Goal: Transaction & Acquisition: Purchase product/service

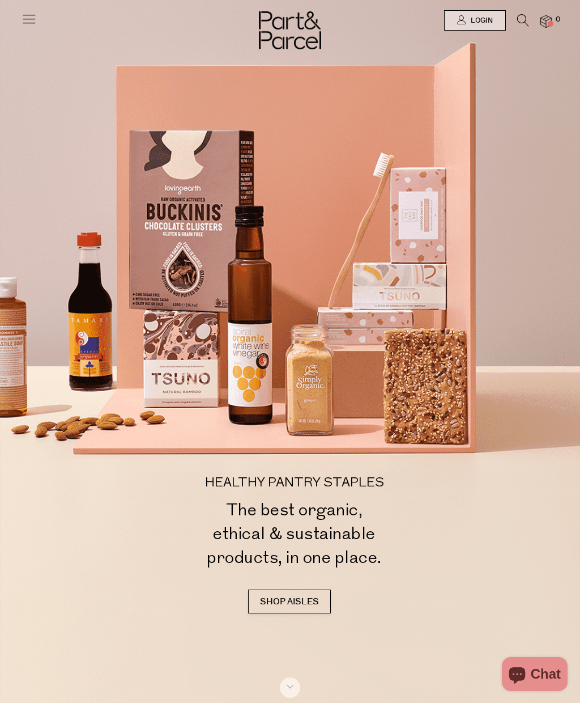
click at [473, 21] on span "Login" at bounding box center [480, 21] width 25 height 10
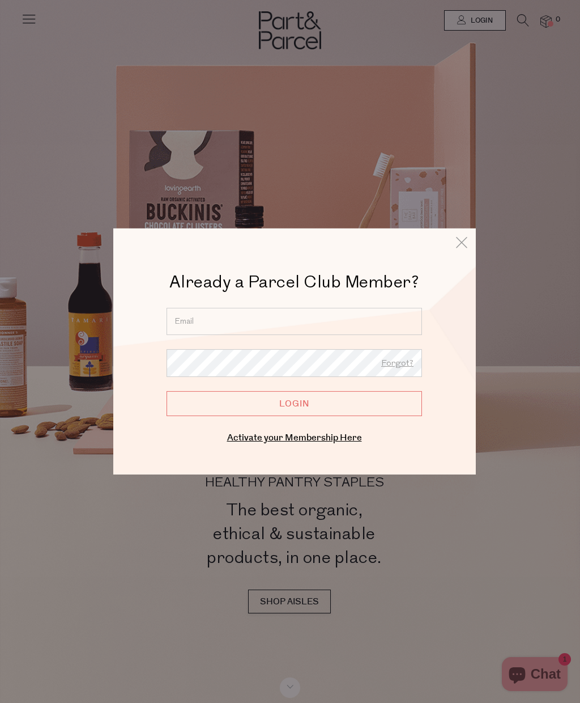
click at [227, 319] on input "email" at bounding box center [295, 321] width 256 height 27
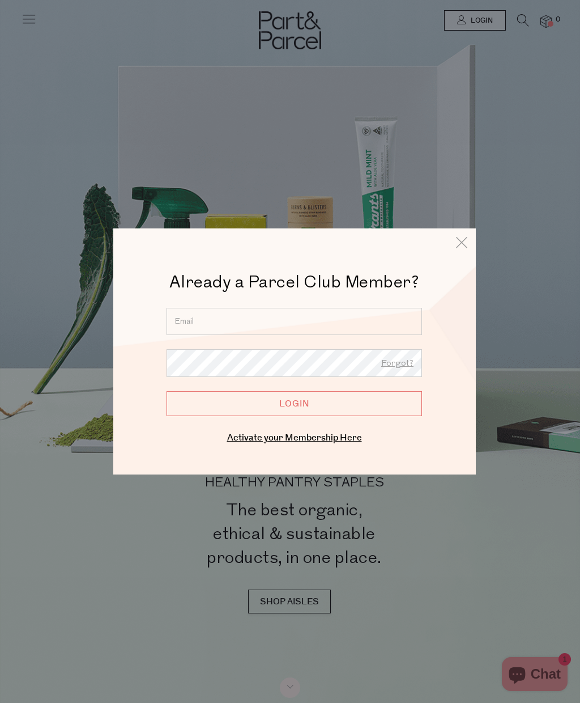
click at [206, 322] on input "email" at bounding box center [295, 321] width 256 height 27
type input "56soots@gmail.com"
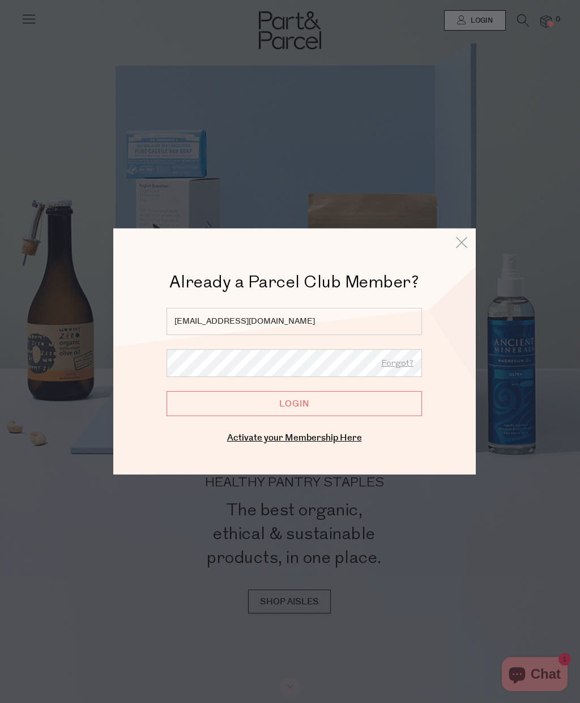
click at [311, 402] on input "Login" at bounding box center [295, 403] width 256 height 25
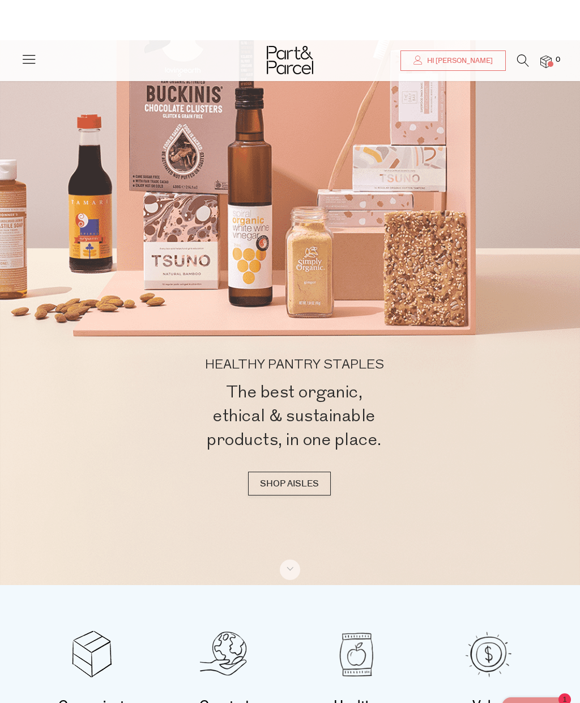
scroll to position [25, 0]
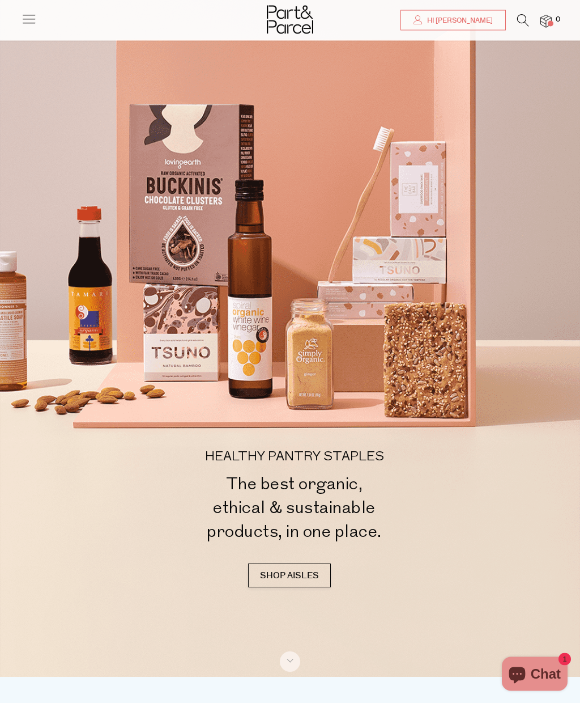
click at [314, 588] on link "SHOP AISLES" at bounding box center [289, 576] width 83 height 24
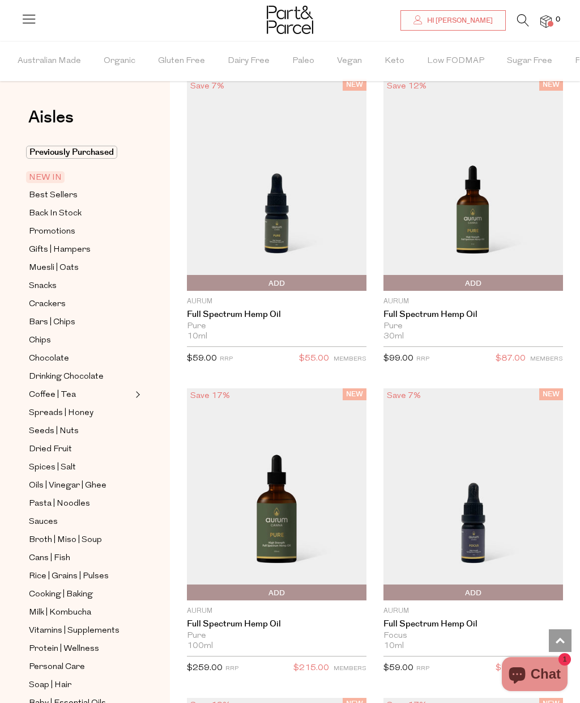
scroll to position [967, 0]
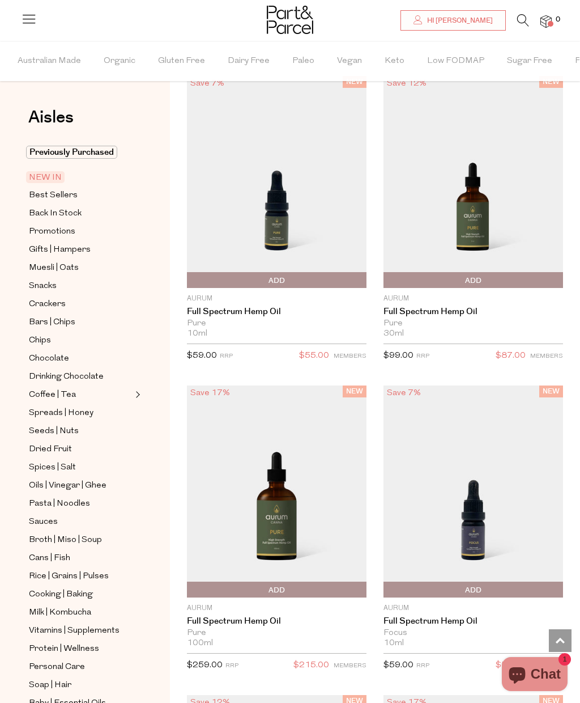
click at [48, 182] on span "NEW IN" at bounding box center [45, 177] width 39 height 12
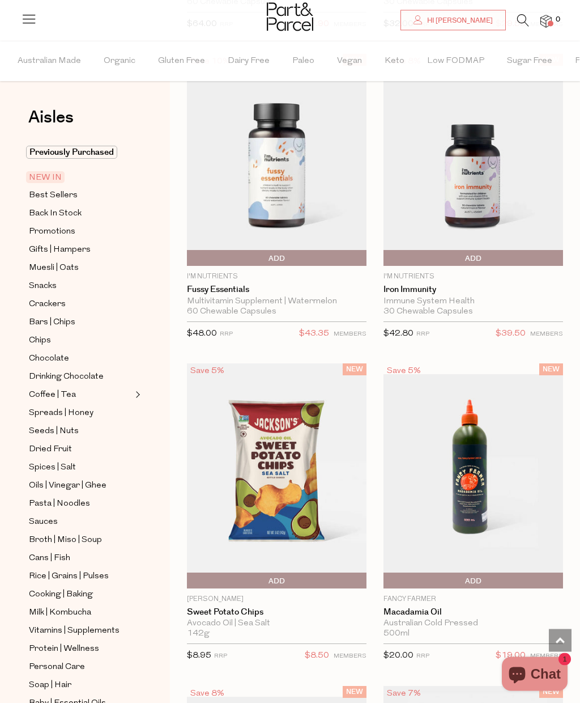
scroll to position [1950, 0]
click at [190, 581] on span "Add To Parcel" at bounding box center [190, 580] width 0 height 17
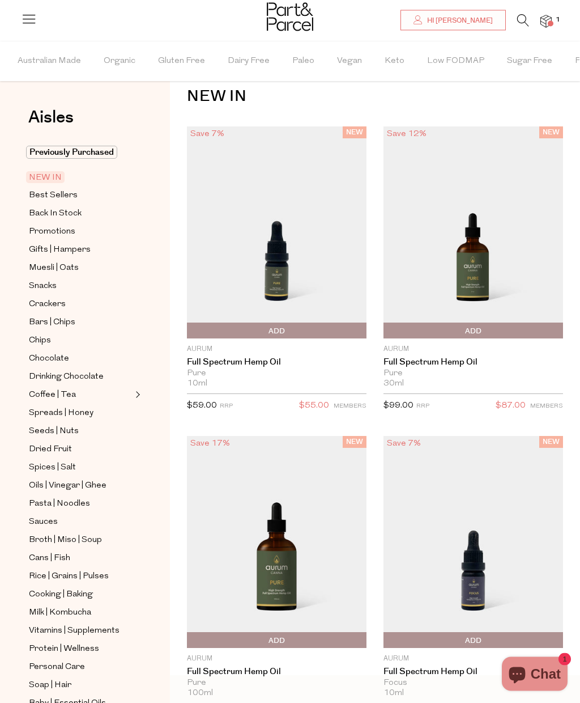
scroll to position [0, 0]
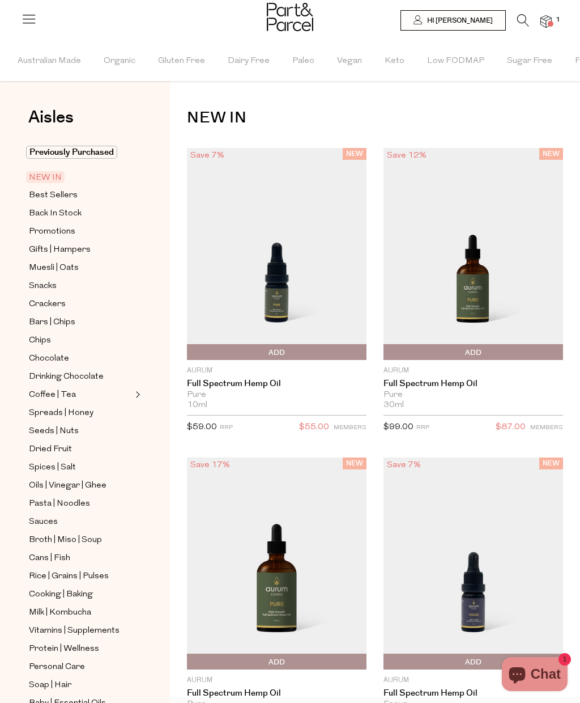
click at [34, 201] on span "Best Sellers" at bounding box center [53, 196] width 49 height 14
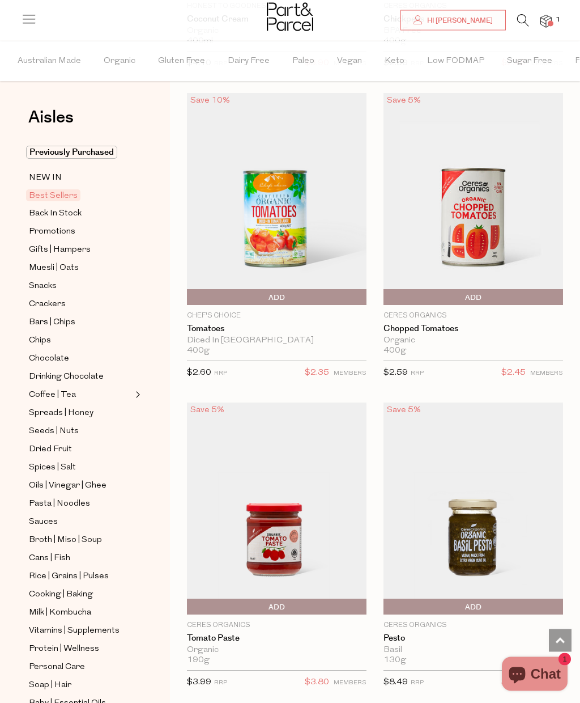
scroll to position [3798, 0]
click at [190, 599] on span "Add To Parcel" at bounding box center [190, 606] width 0 height 17
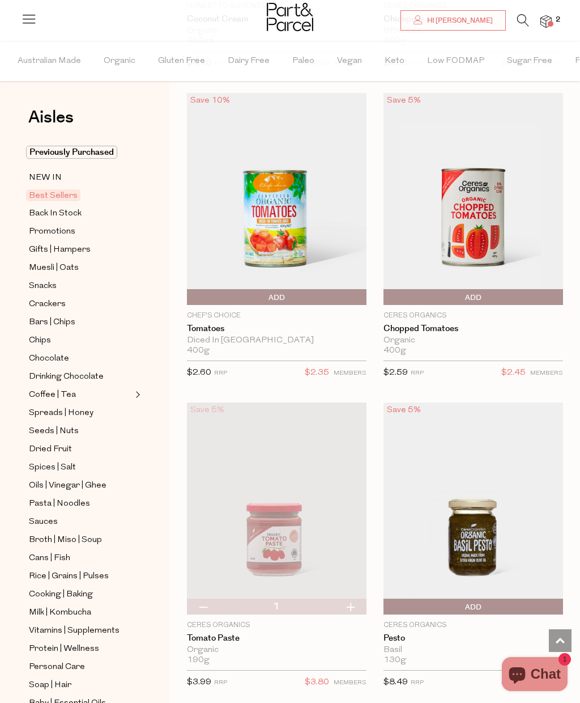
click at [353, 601] on button "button" at bounding box center [350, 606] width 32 height 16
type input "2"
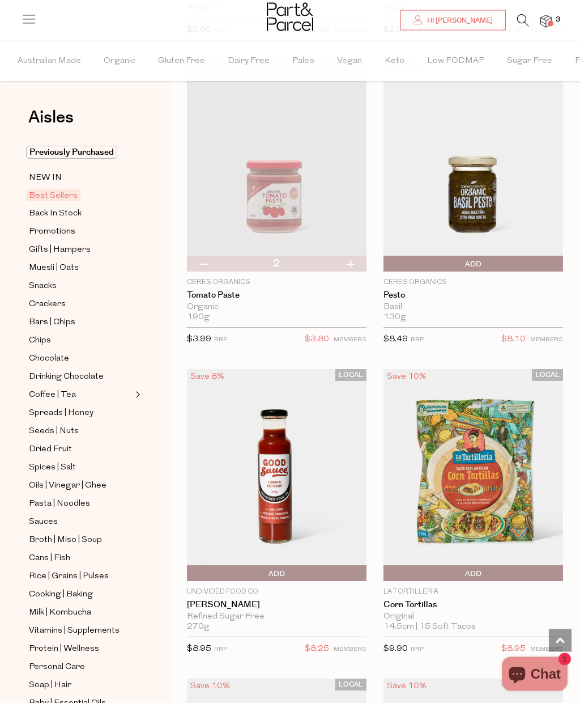
scroll to position [4141, 0]
click at [386, 568] on span "Add To Parcel" at bounding box center [386, 573] width 0 height 17
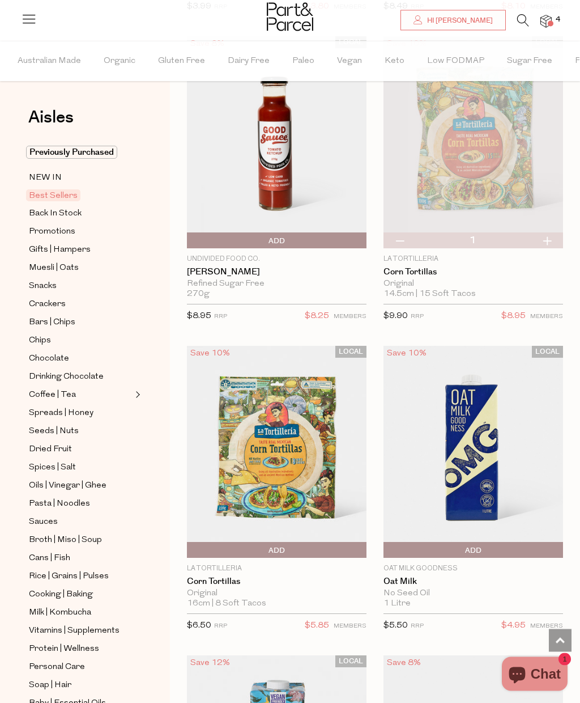
scroll to position [4474, 0]
click at [294, 547] on span "Add To Parcel" at bounding box center [277, 550] width 174 height 17
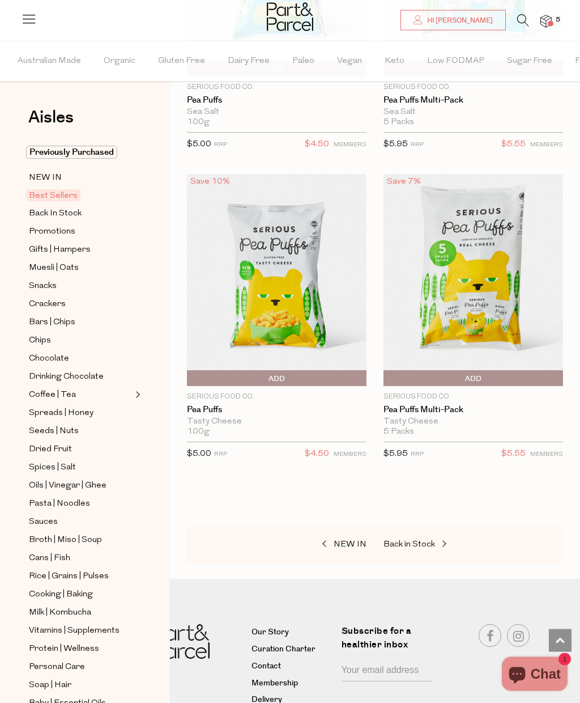
scroll to position [6200, 0]
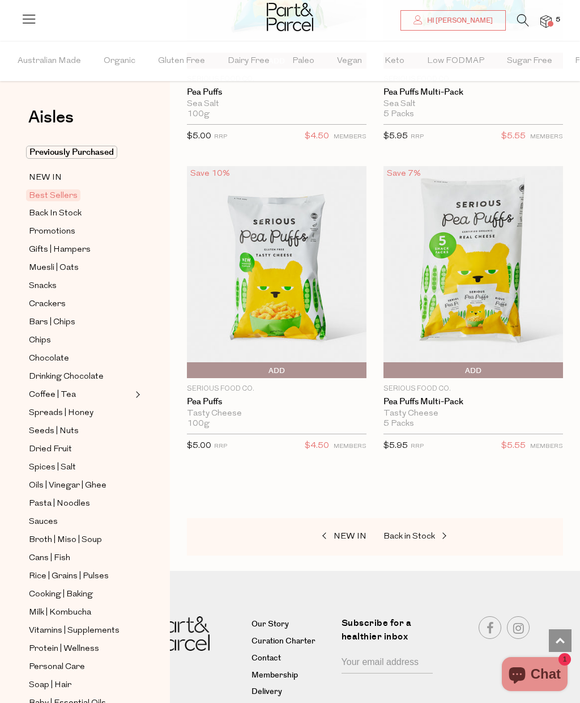
click at [79, 216] on span "Back In Stock" at bounding box center [55, 214] width 53 height 14
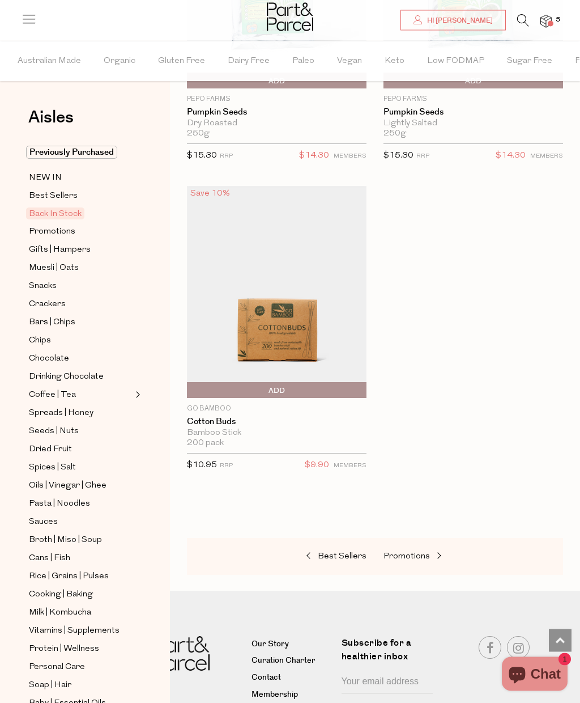
scroll to position [1254, 0]
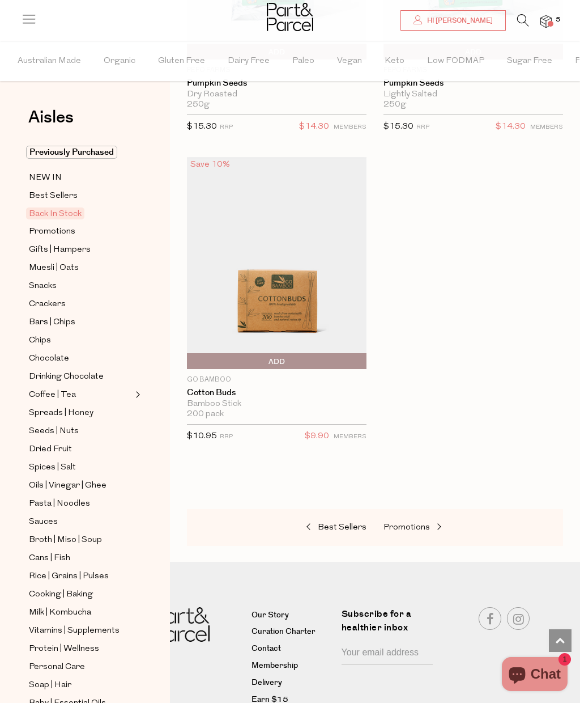
click at [67, 225] on span "Promotions" at bounding box center [52, 232] width 46 height 14
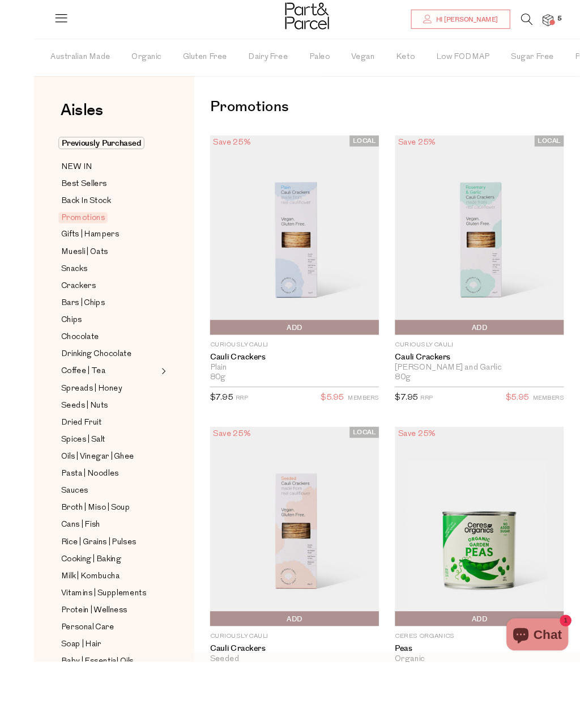
scroll to position [37, 0]
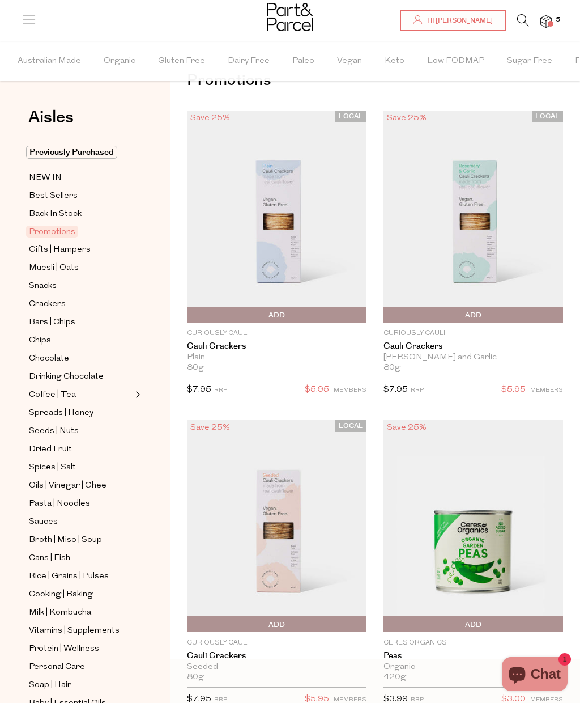
click at [190, 315] on span "Add To Parcel" at bounding box center [190, 315] width 0 height 17
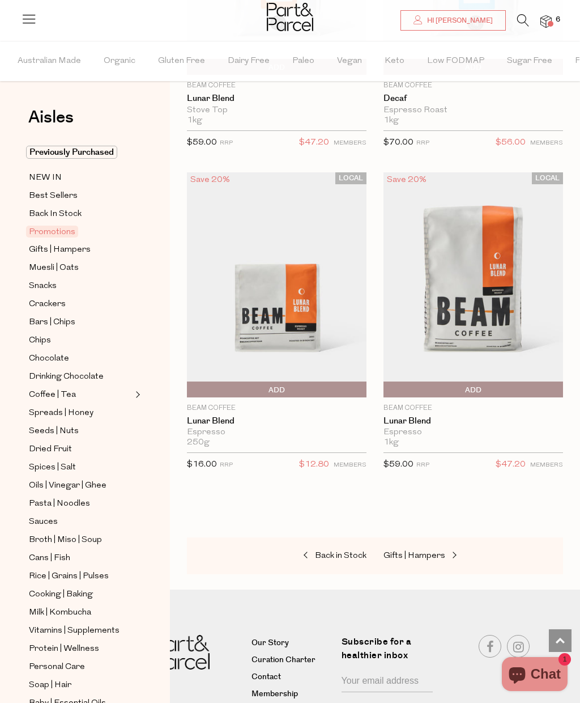
scroll to position [3094, 0]
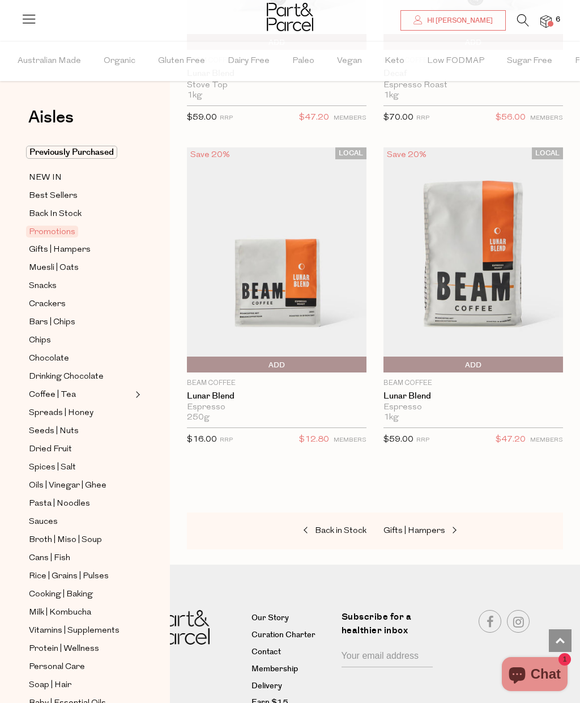
click at [80, 269] on link "Muesli | Oats" at bounding box center [80, 268] width 103 height 14
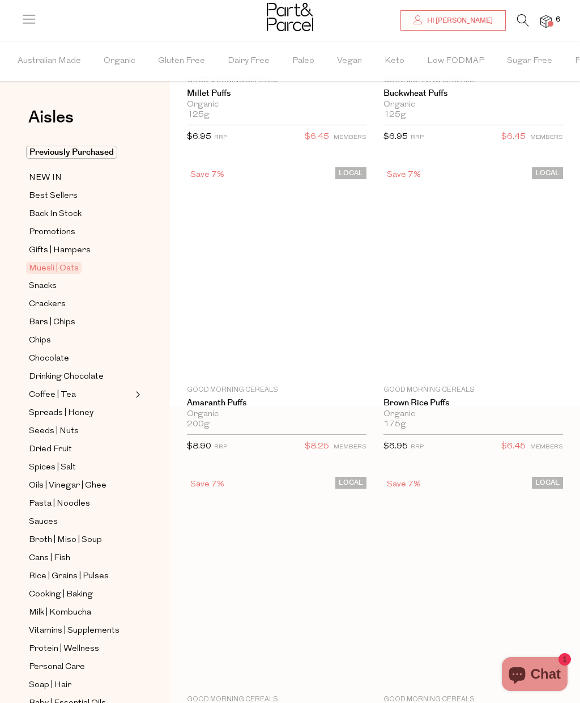
scroll to position [41, 0]
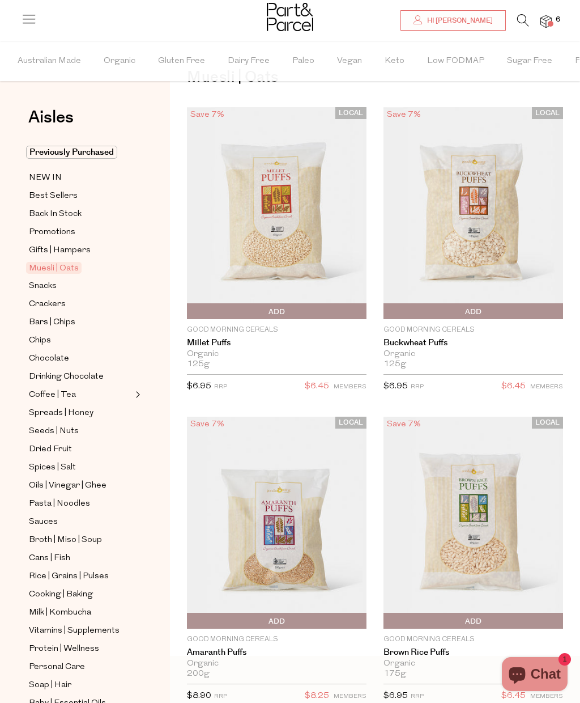
click at [478, 216] on img at bounding box center [474, 213] width 180 height 212
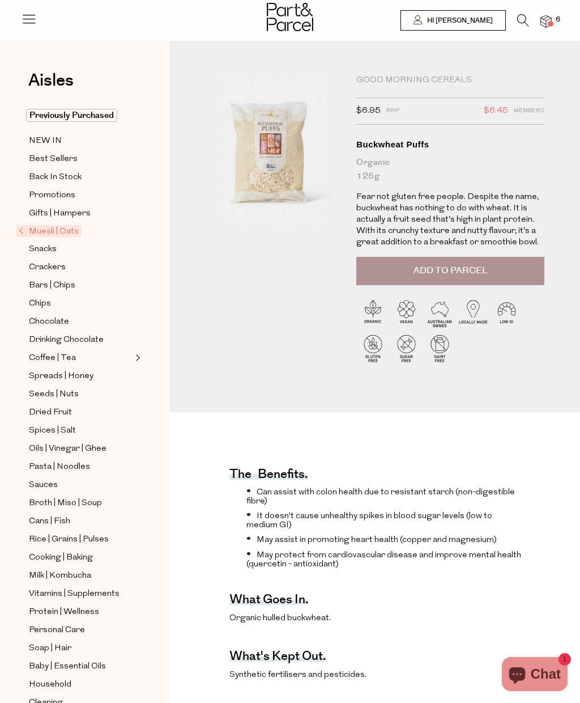
click at [453, 269] on span "Add to Parcel" at bounding box center [451, 270] width 74 height 13
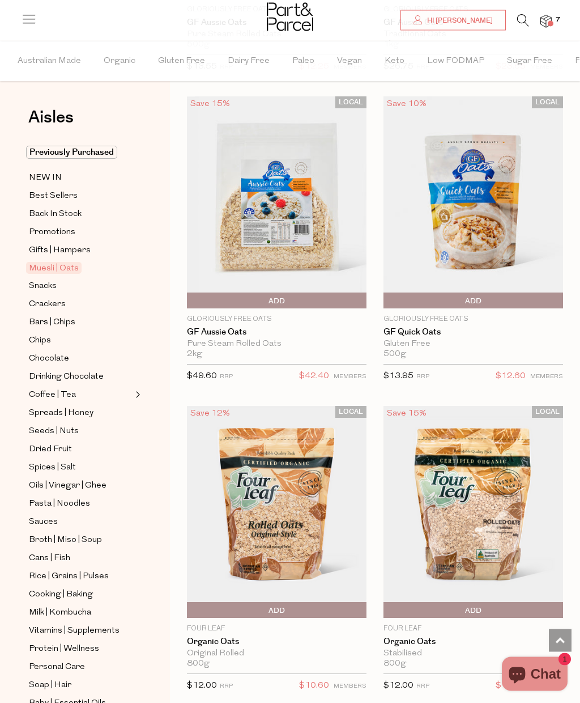
scroll to position [7293, 0]
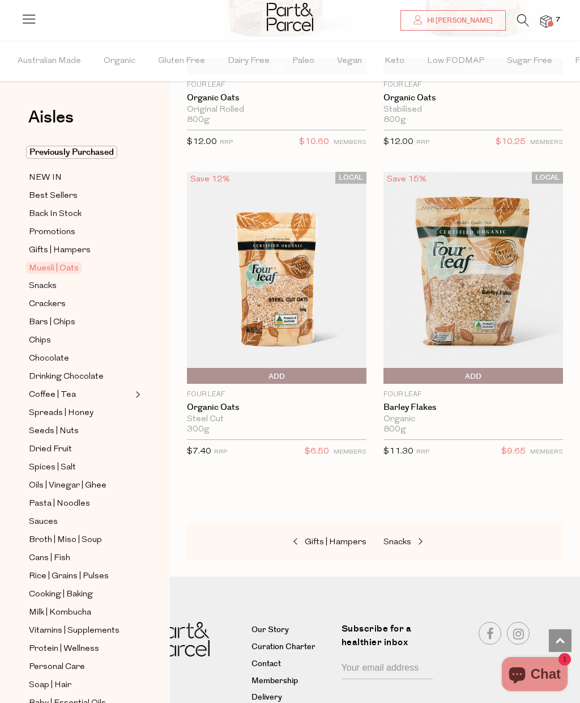
scroll to position [7739, 0]
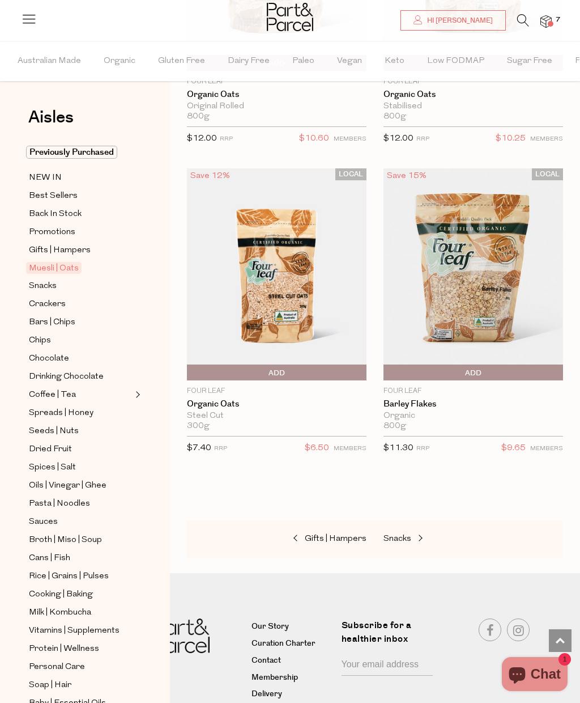
click at [39, 284] on span "Snacks" at bounding box center [43, 286] width 28 height 14
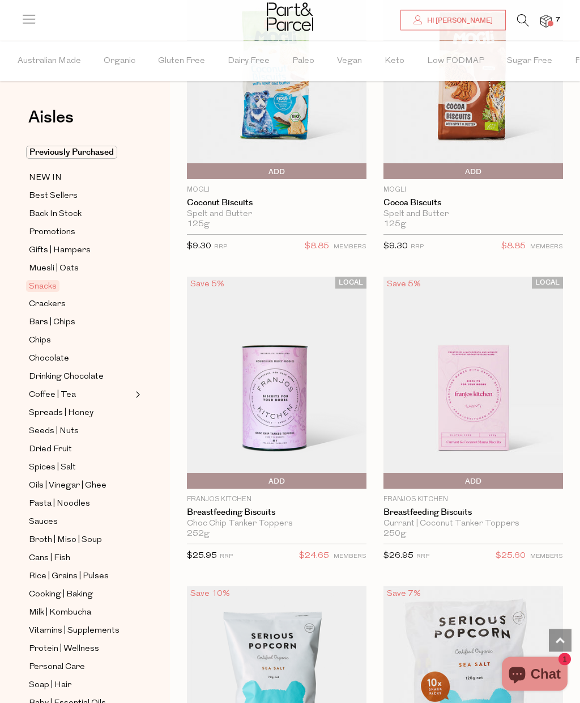
scroll to position [6071, 0]
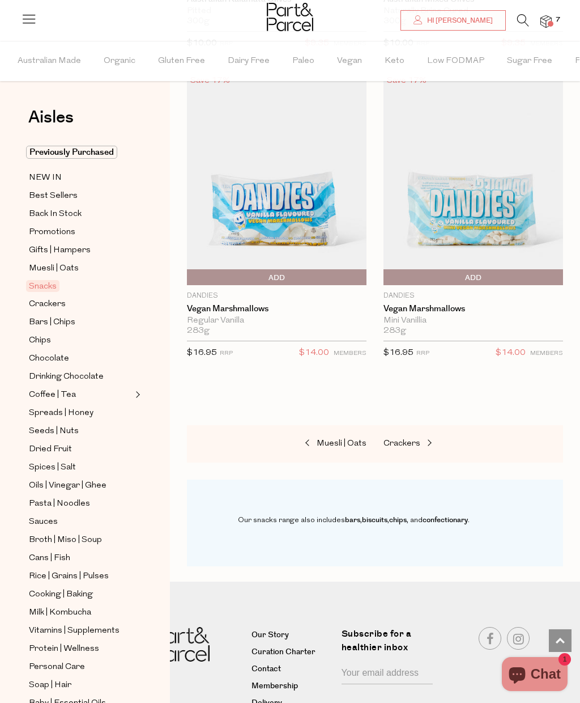
scroll to position [10608, 0]
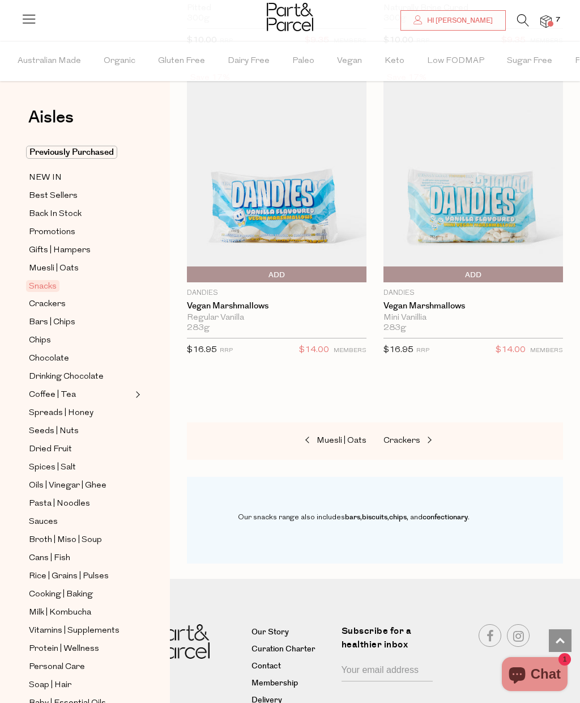
click at [67, 304] on link "Crackers" at bounding box center [80, 304] width 103 height 14
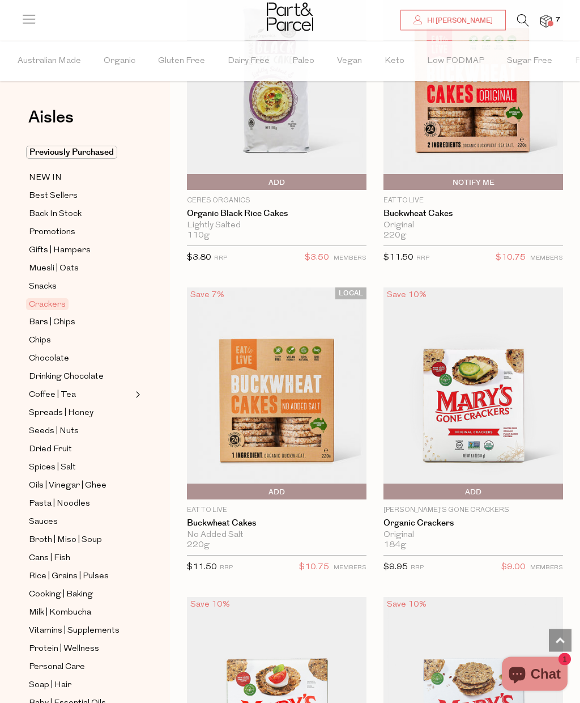
scroll to position [2335, 0]
click at [190, 486] on span "Add To Parcel" at bounding box center [190, 491] width 0 height 17
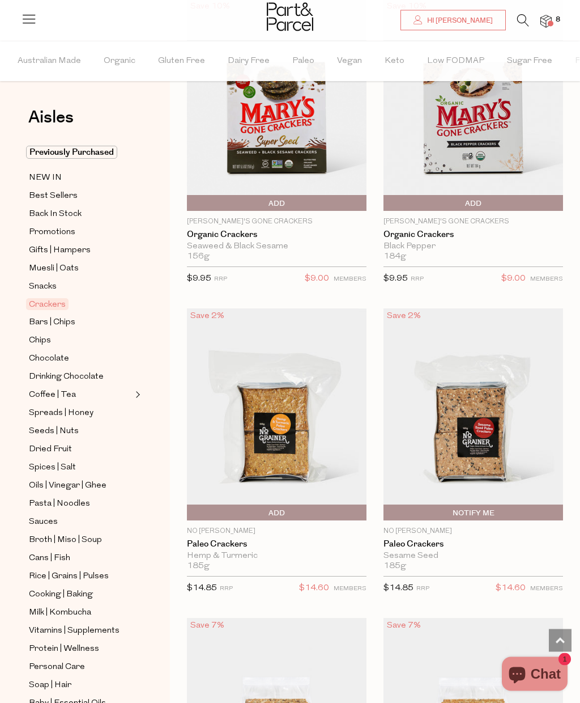
scroll to position [3552, 0]
click at [322, 581] on span "$14.60" at bounding box center [314, 588] width 30 height 15
click at [288, 504] on span "Add To Parcel" at bounding box center [277, 512] width 174 height 17
click at [190, 506] on span "Added" at bounding box center [190, 512] width 0 height 17
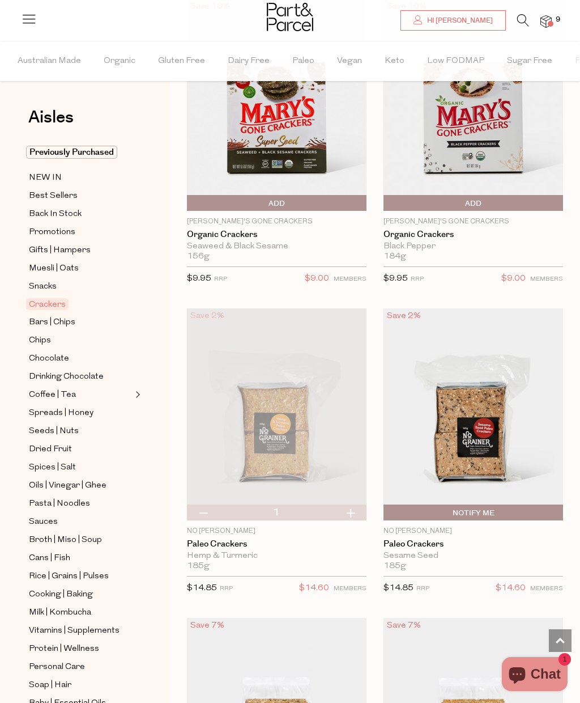
click at [386, 506] on span "Notify Me" at bounding box center [386, 512] width 0 height 17
type input "Notify when available"
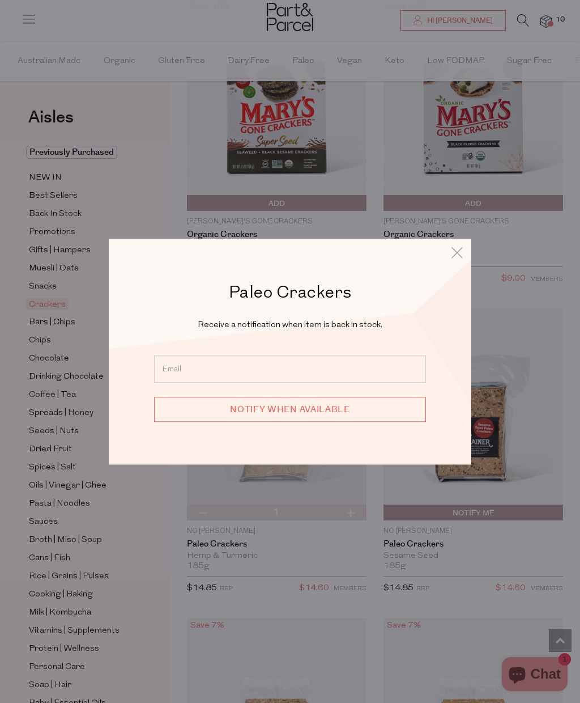
click at [459, 261] on icon at bounding box center [457, 252] width 17 height 16
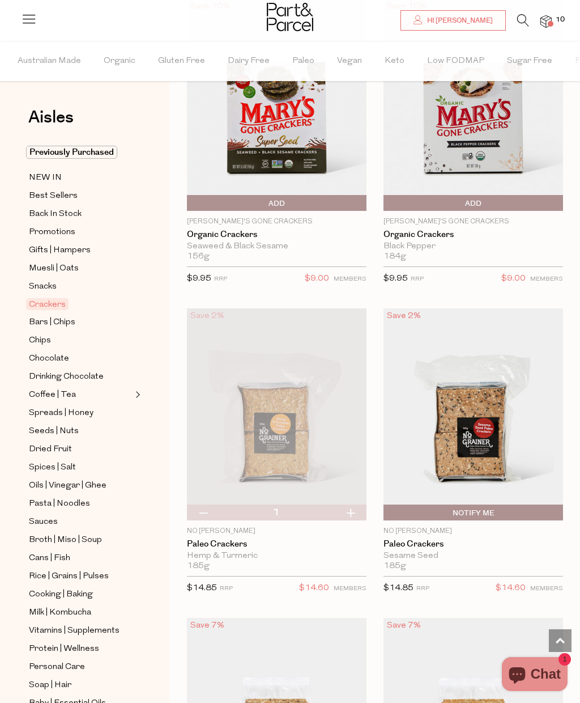
click at [357, 509] on button "button" at bounding box center [350, 512] width 32 height 16
type input "3"
click at [205, 497] on img at bounding box center [277, 414] width 180 height 212
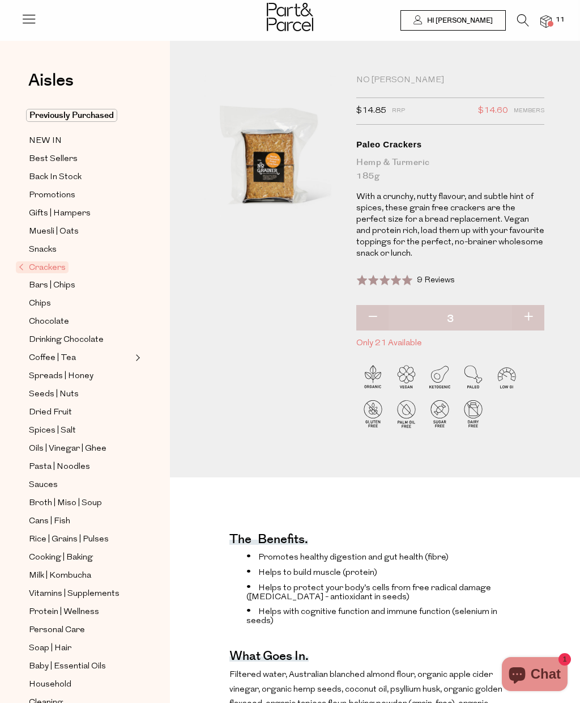
click at [373, 318] on button "button" at bounding box center [372, 317] width 32 height 25
type input "2"
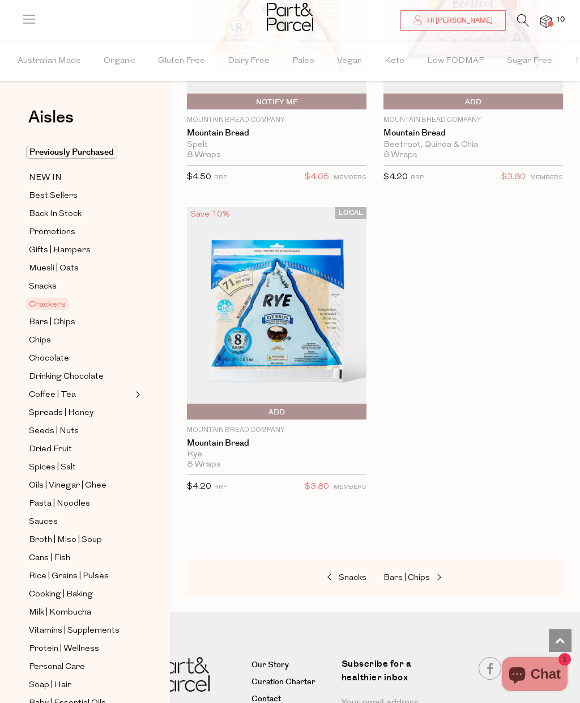
scroll to position [5552, 0]
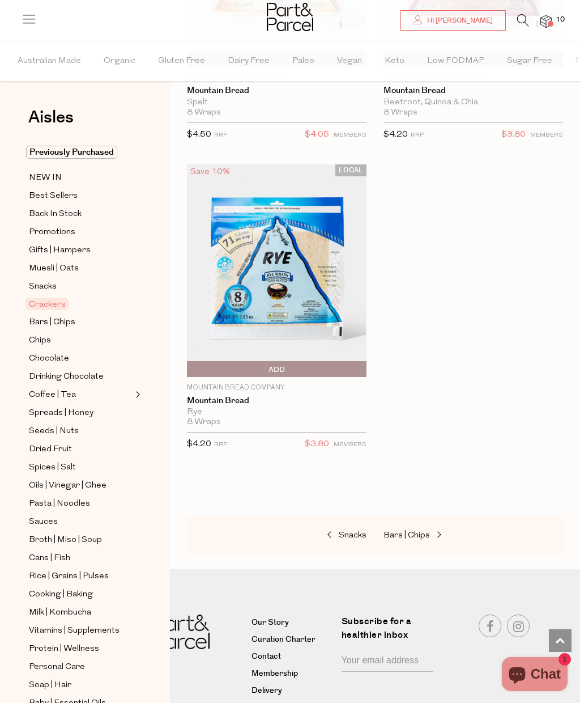
click at [42, 322] on span "Bars | Chips" at bounding box center [52, 323] width 46 height 14
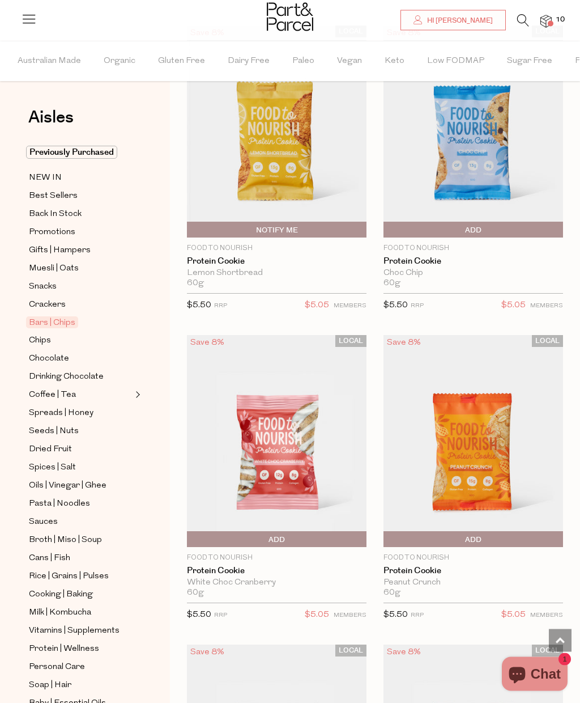
scroll to position [4780, 0]
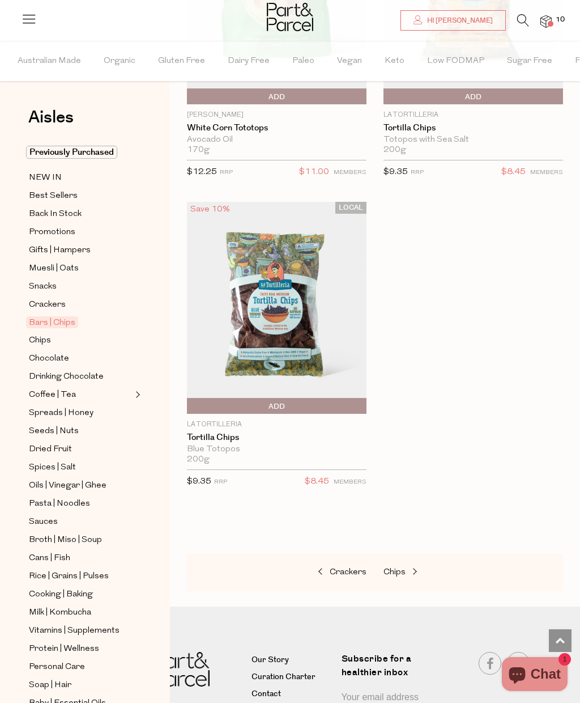
scroll to position [10594, 0]
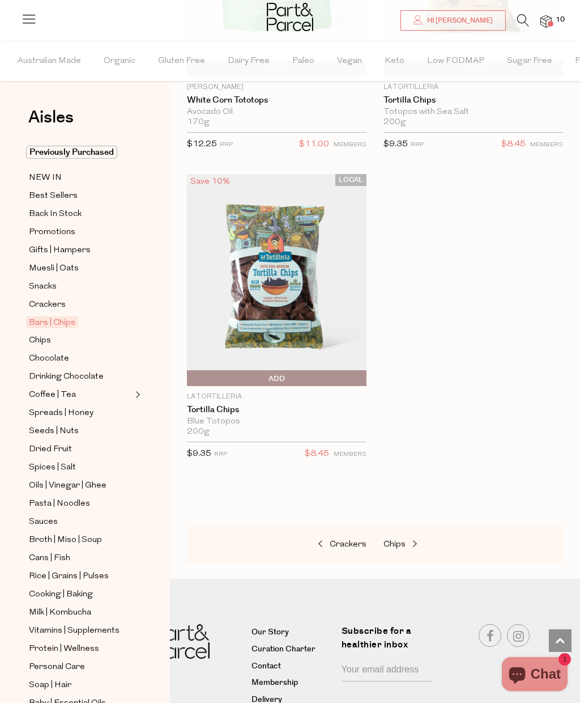
click at [41, 356] on span "Chocolate" at bounding box center [49, 359] width 40 height 14
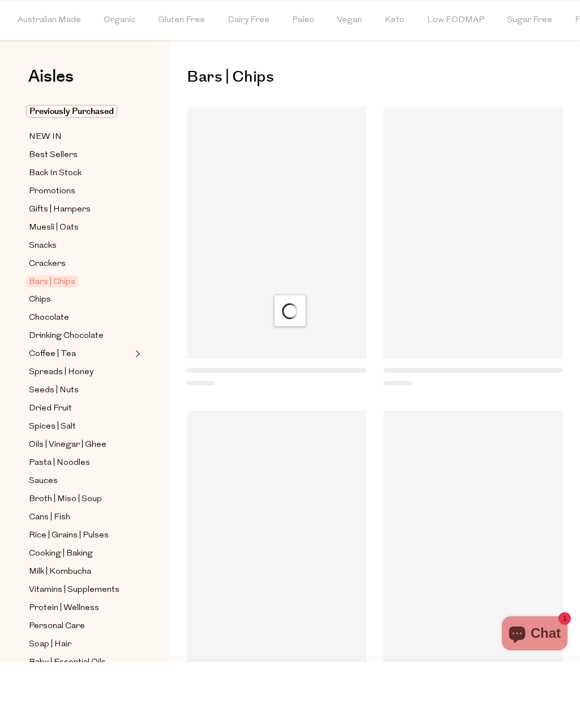
scroll to position [41, 0]
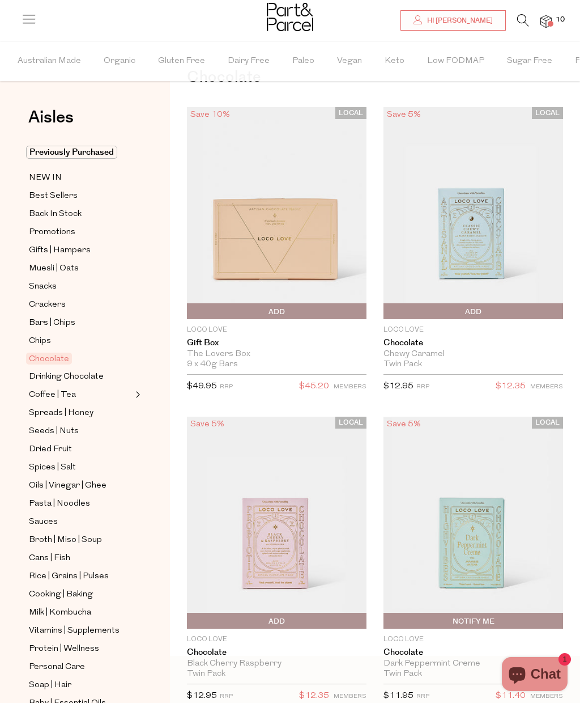
click at [190, 314] on span "Add To Parcel" at bounding box center [190, 311] width 0 height 17
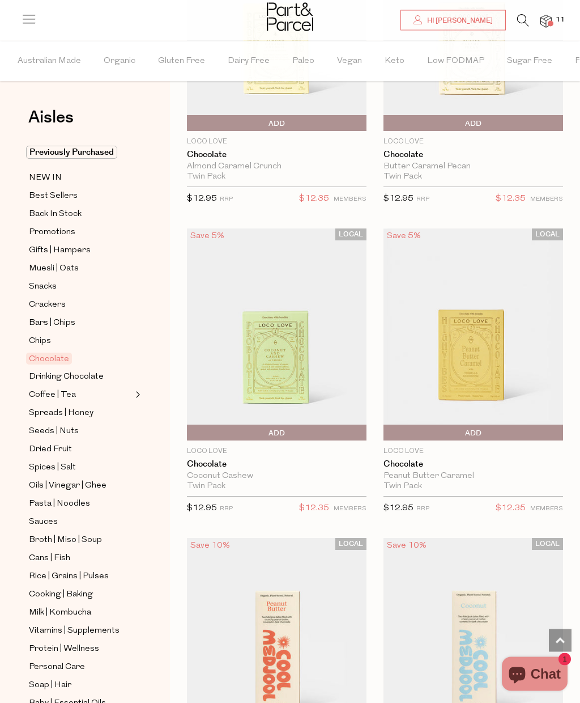
scroll to position [1144, 0]
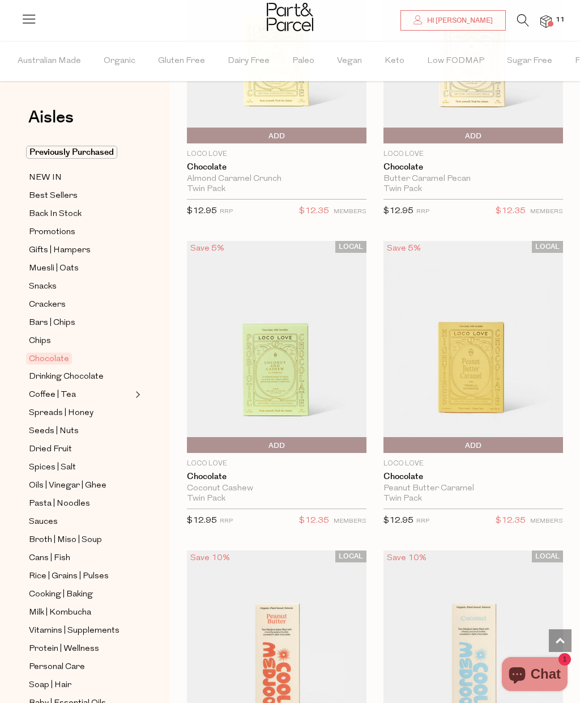
click at [190, 450] on span "Add To Parcel" at bounding box center [190, 445] width 0 height 17
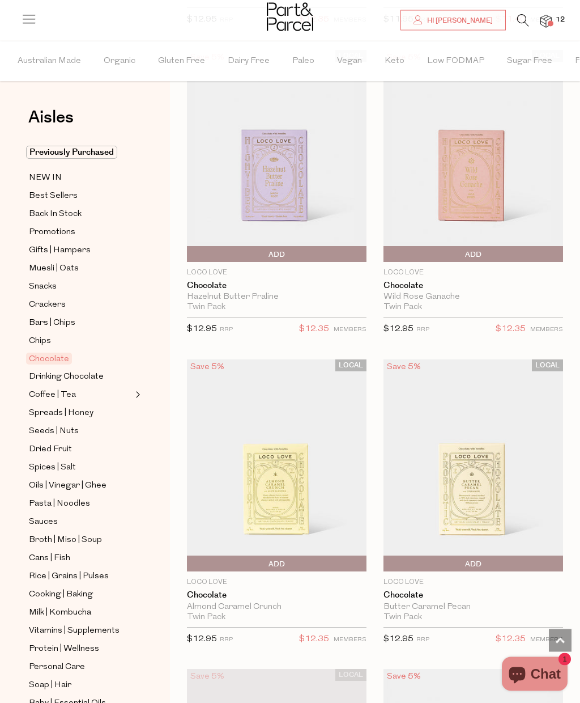
scroll to position [717, 0]
click at [386, 561] on span "Add To Parcel" at bounding box center [386, 563] width 0 height 17
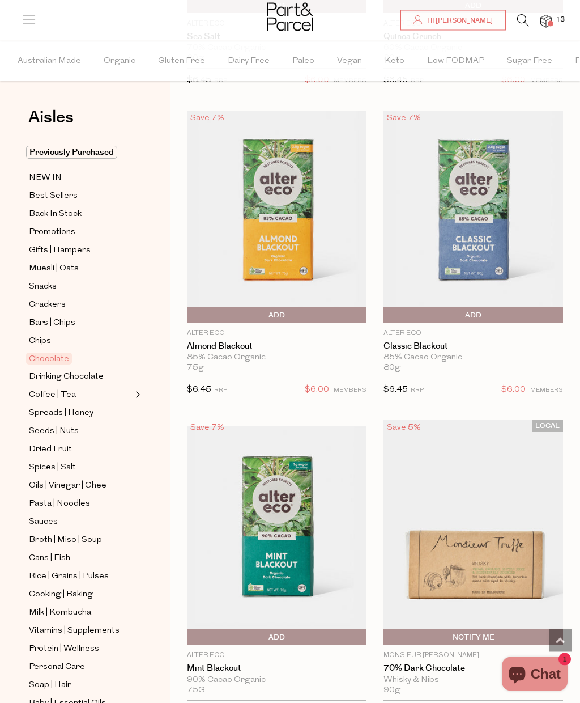
scroll to position [3466, 0]
click at [190, 628] on span "Add To Parcel" at bounding box center [190, 636] width 0 height 17
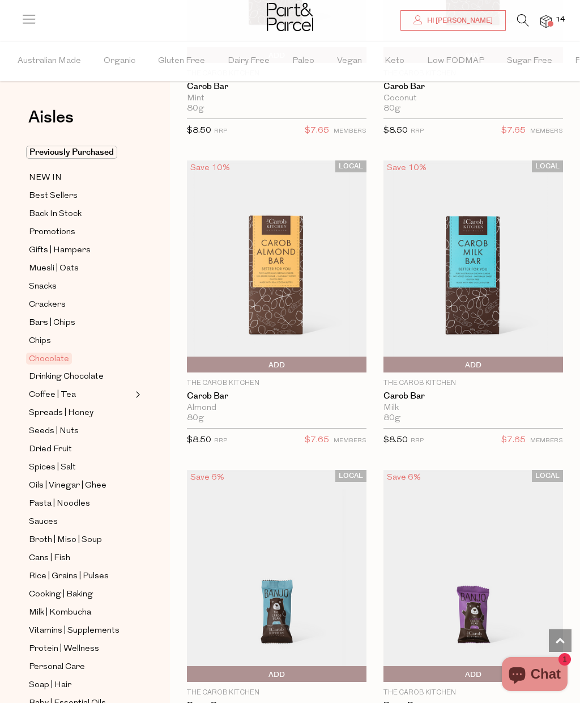
scroll to position [7366, 0]
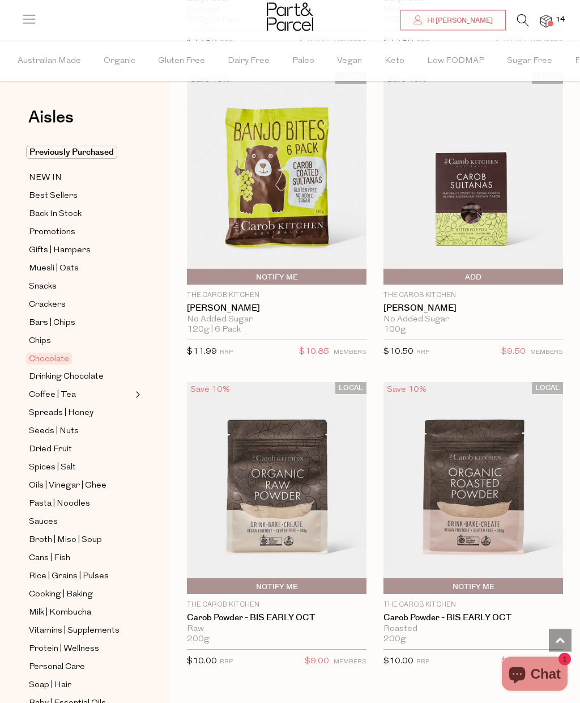
scroll to position [8703, 0]
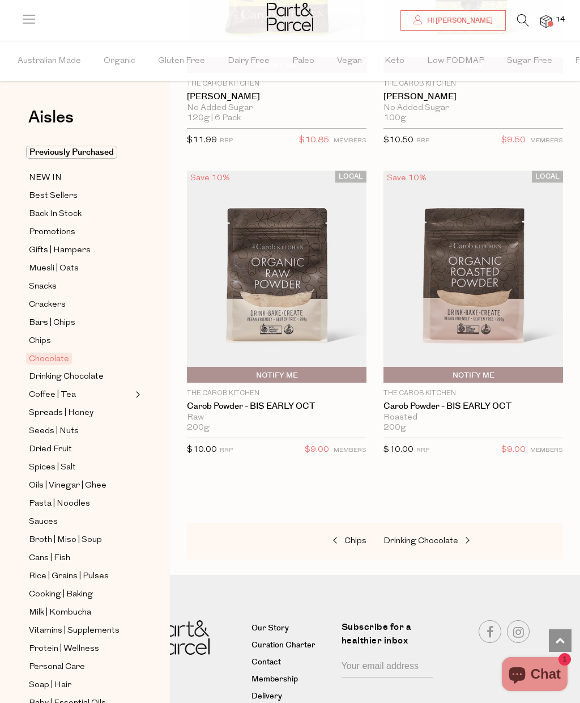
click at [75, 425] on span "Seeds | Nuts" at bounding box center [54, 431] width 50 height 14
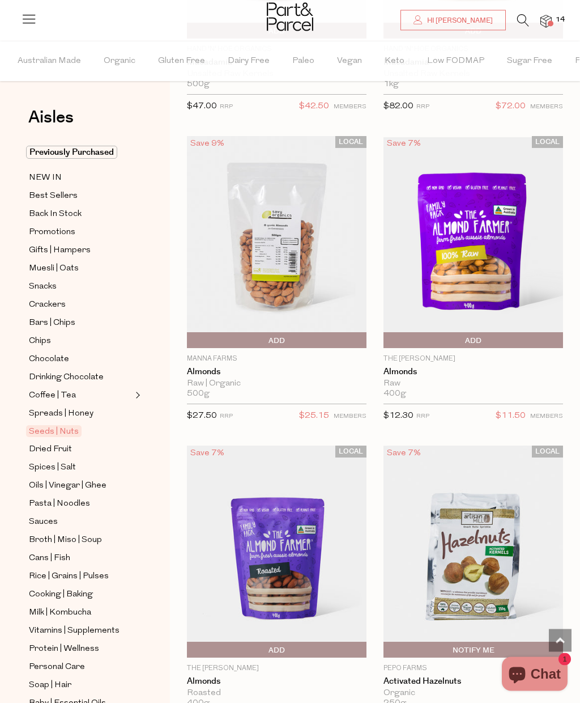
scroll to position [2796, 0]
click at [486, 335] on span "Add To Parcel" at bounding box center [473, 340] width 174 height 17
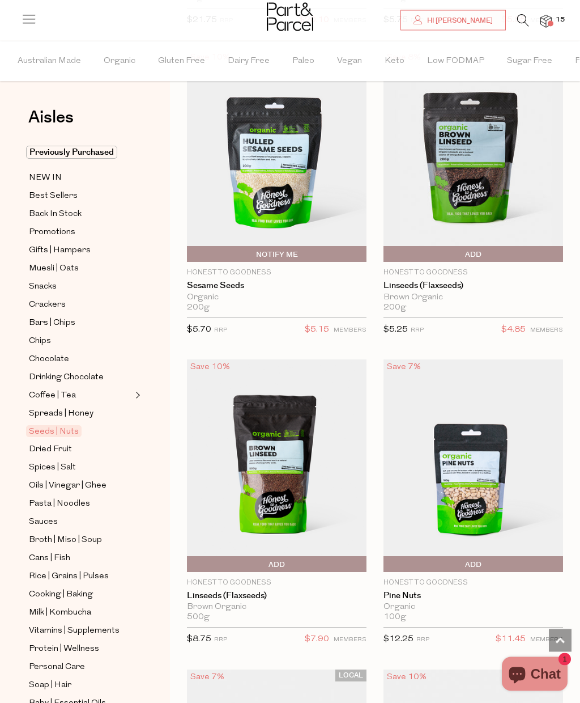
scroll to position [4427, 0]
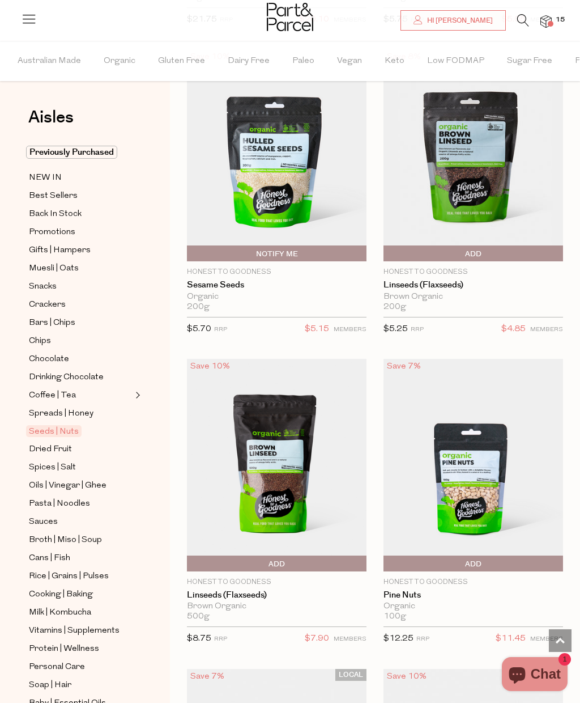
click at [386, 559] on span "Add To Parcel" at bounding box center [386, 563] width 0 height 17
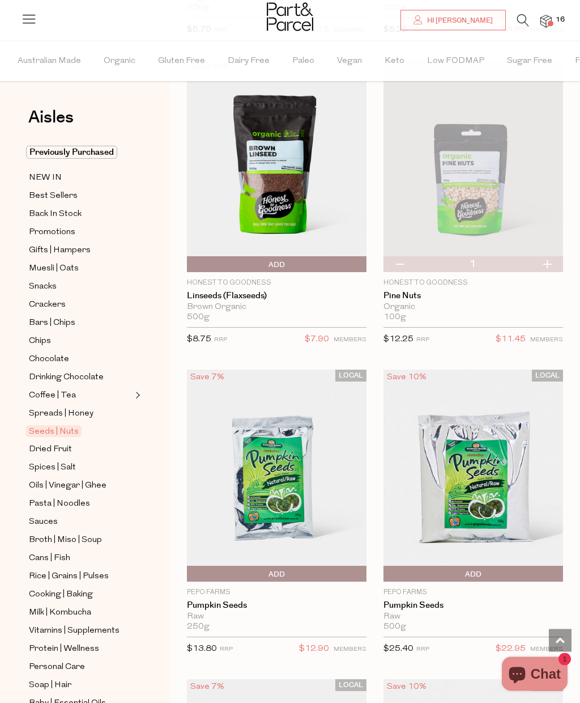
scroll to position [4726, 0]
click at [190, 567] on span "Add To Parcel" at bounding box center [190, 573] width 0 height 17
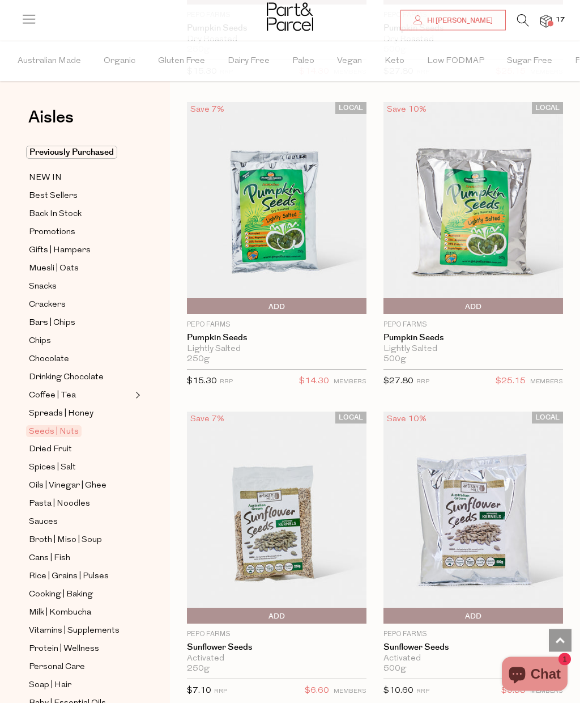
scroll to position [5612, 0]
click at [190, 607] on span "Add To Parcel" at bounding box center [190, 615] width 0 height 17
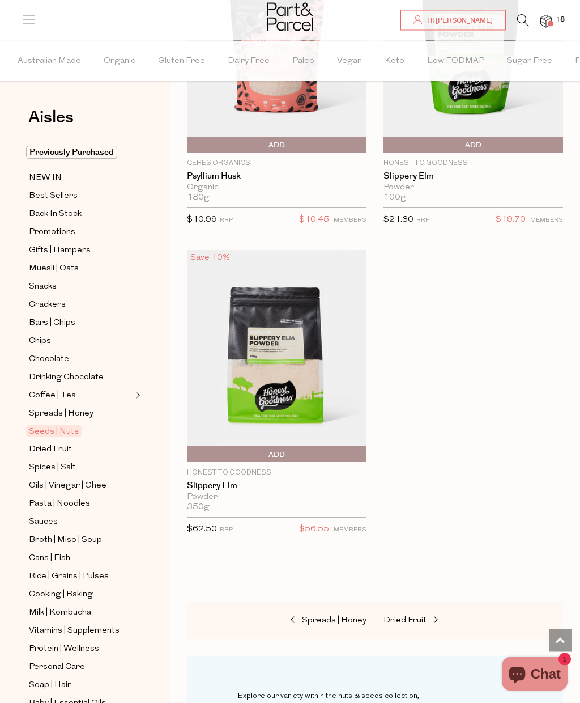
scroll to position [7023, 0]
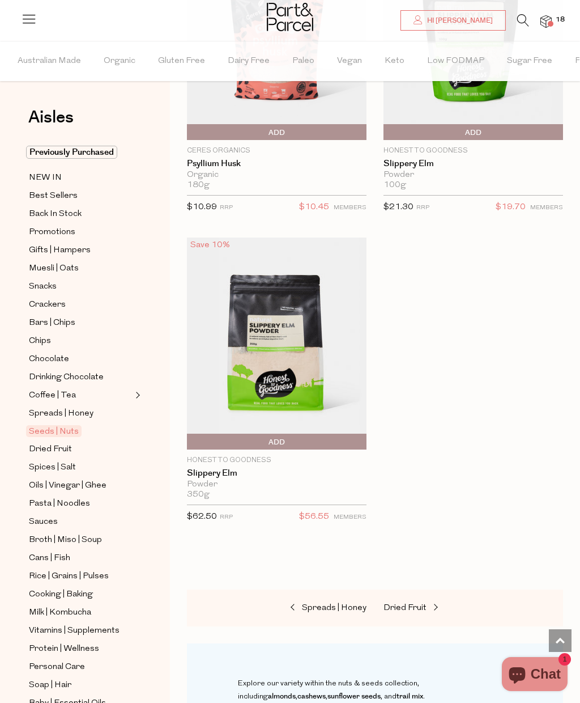
click at [73, 442] on link "Dried Fruit" at bounding box center [80, 449] width 103 height 14
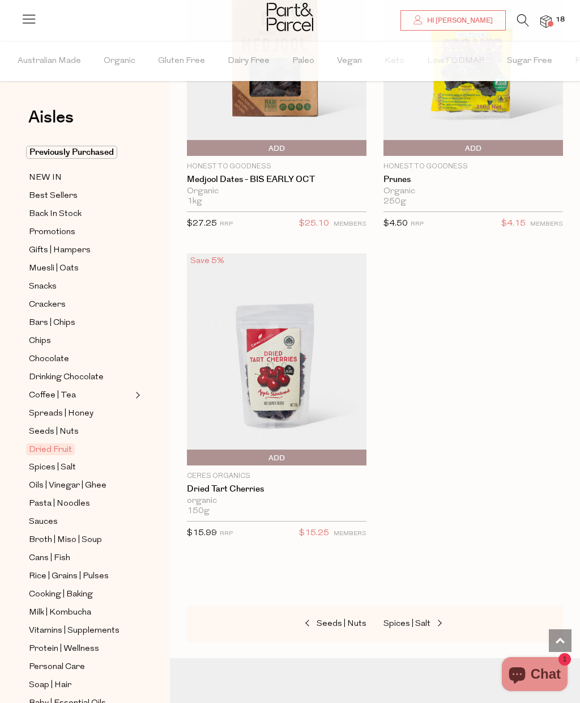
scroll to position [1441, 0]
click at [79, 460] on link "Spices | Salt" at bounding box center [80, 467] width 103 height 14
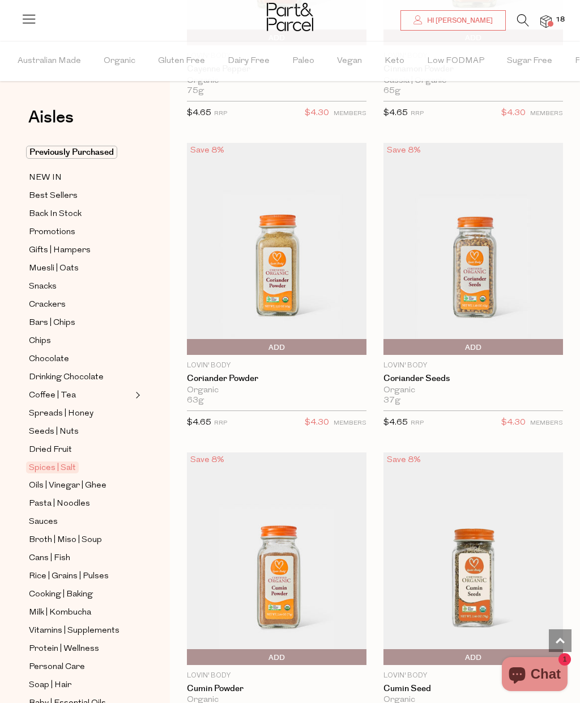
scroll to position [5292, 0]
click at [105, 480] on link "Oils | Vinegar | Ghee" at bounding box center [80, 485] width 103 height 14
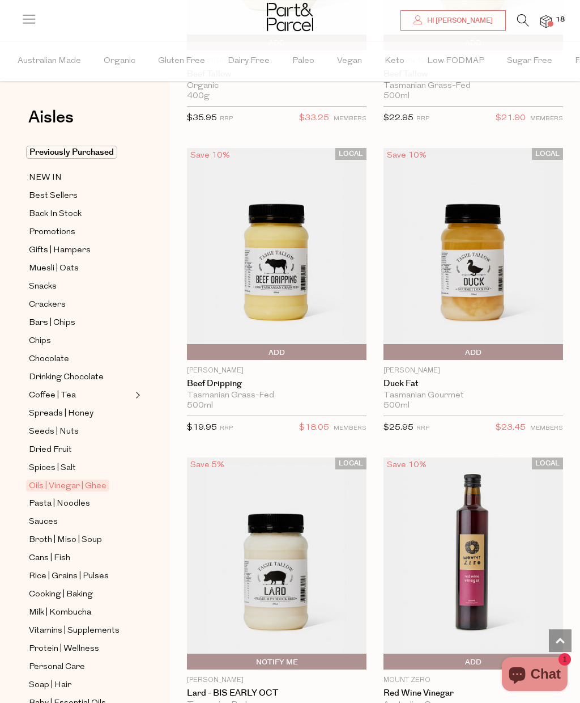
scroll to position [4556, 0]
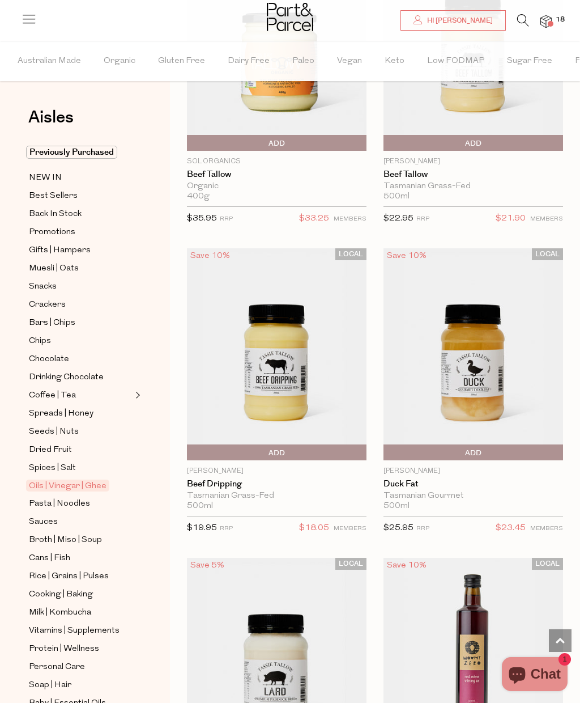
click at [36, 497] on span "Pasta | Noodles" at bounding box center [59, 504] width 61 height 14
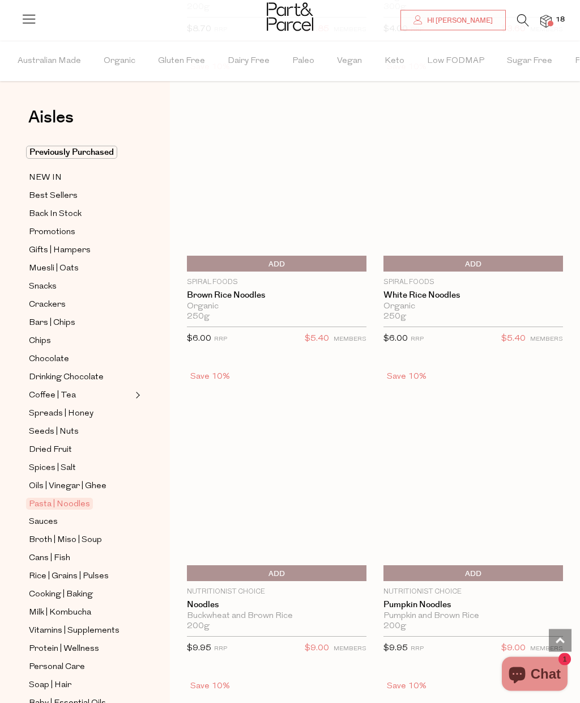
scroll to position [5978, 0]
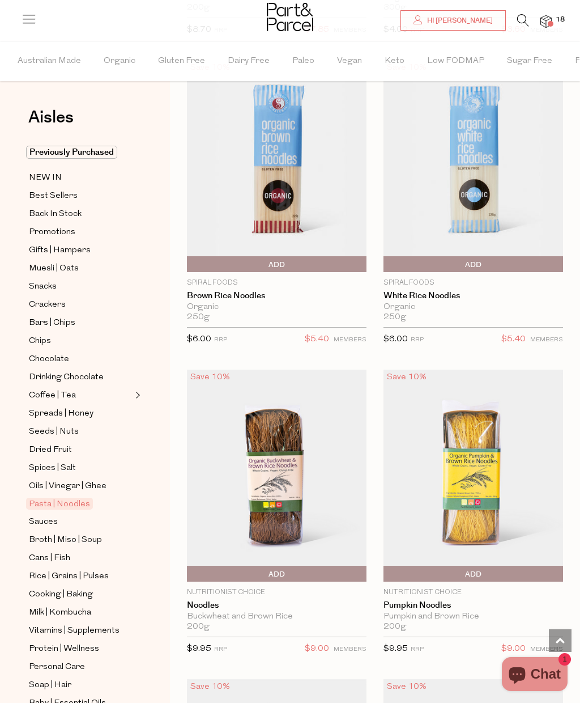
click at [386, 565] on span "Add To Parcel" at bounding box center [386, 573] width 0 height 17
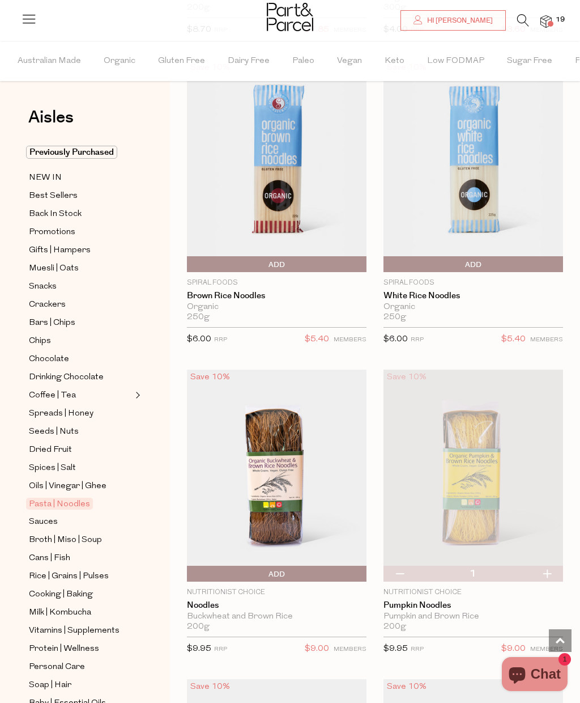
click at [545, 565] on button "button" at bounding box center [547, 573] width 32 height 16
type input "2"
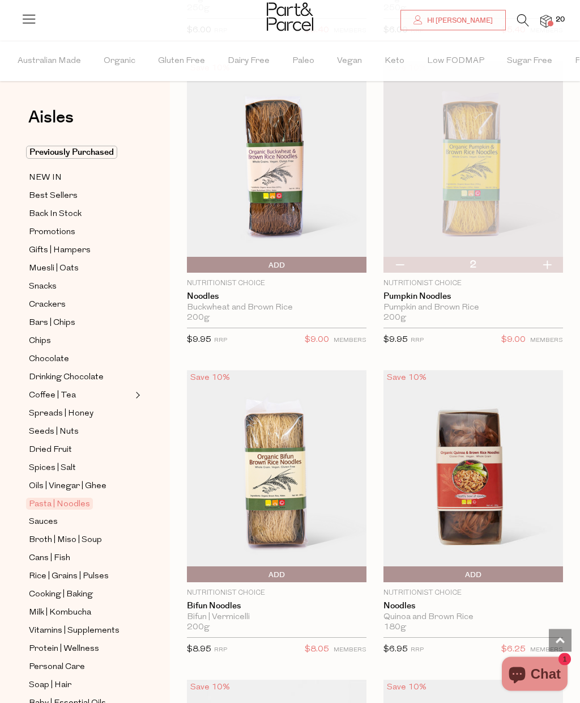
scroll to position [6288, 0]
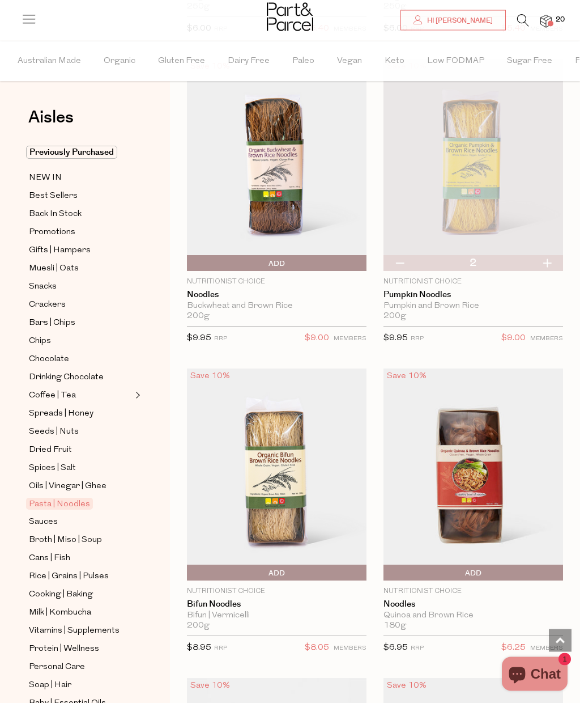
click at [386, 565] on span "Add To Parcel" at bounding box center [386, 573] width 0 height 17
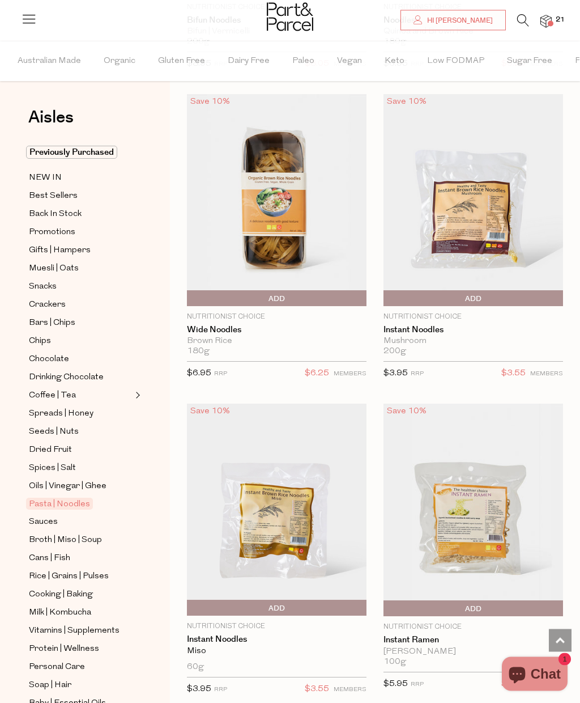
scroll to position [6876, 0]
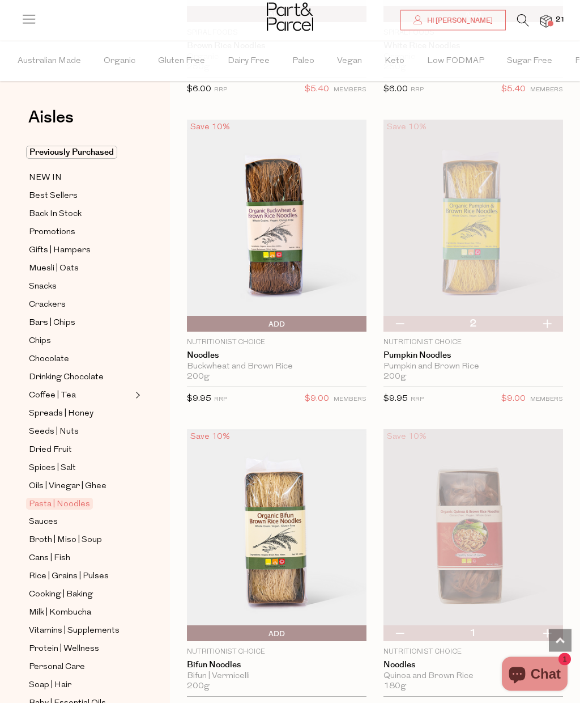
scroll to position [6234, 0]
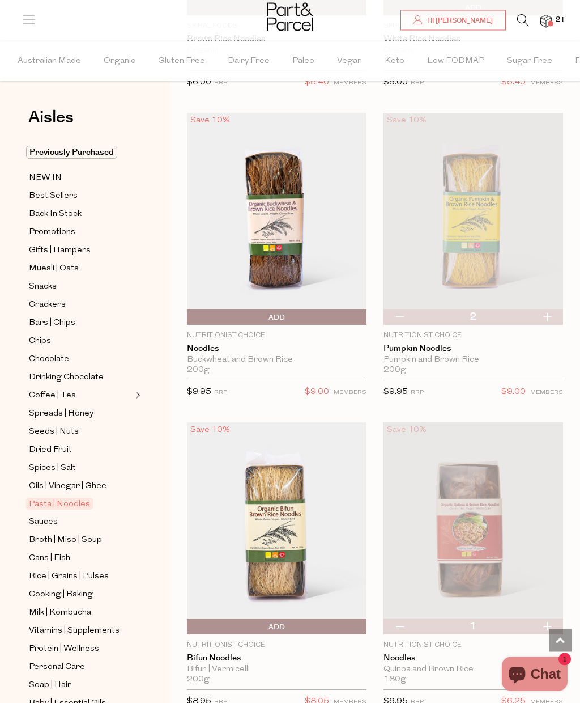
click at [52, 515] on span "Sauces" at bounding box center [43, 522] width 29 height 14
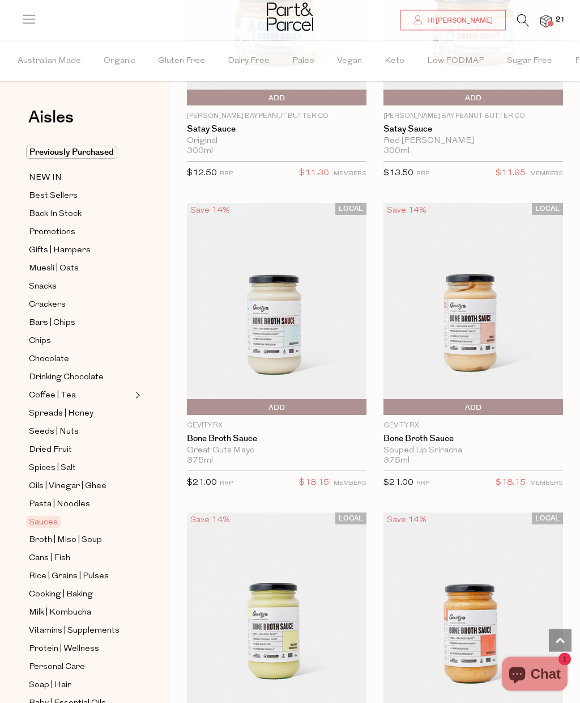
scroll to position [1182, 0]
click at [262, 317] on img at bounding box center [277, 309] width 180 height 212
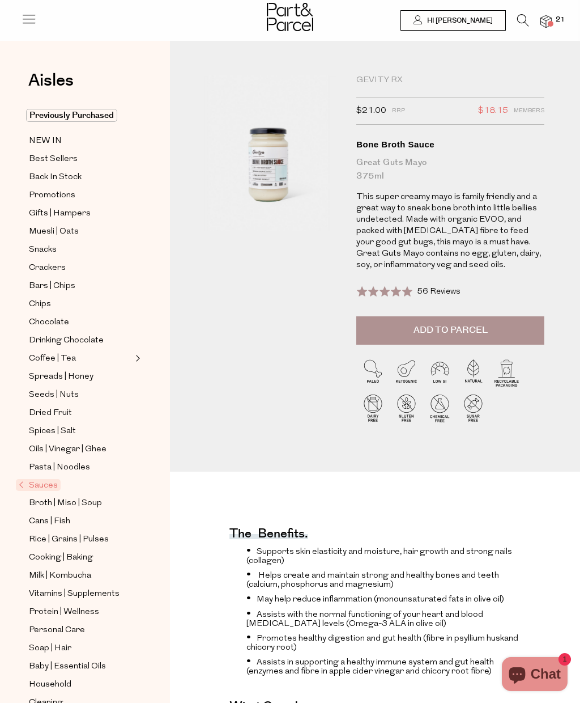
click at [453, 324] on span "Add to Parcel" at bounding box center [451, 330] width 74 height 13
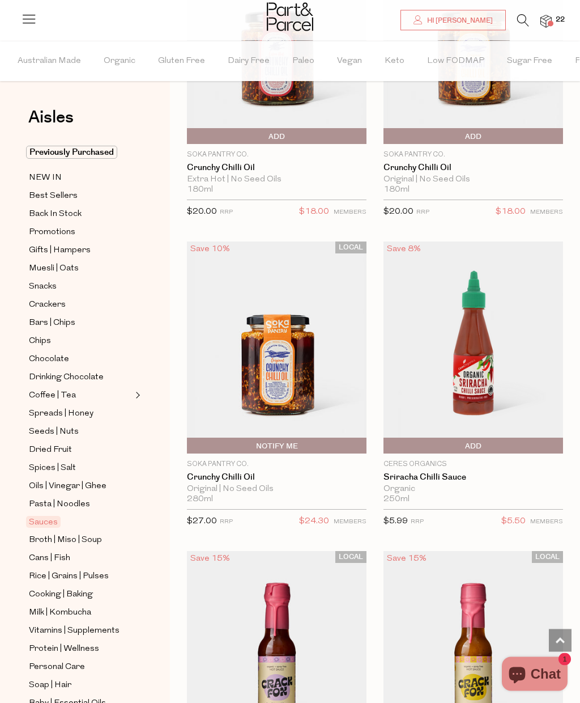
scroll to position [3928, 0]
click at [492, 442] on span "Add To Parcel" at bounding box center [473, 445] width 174 height 17
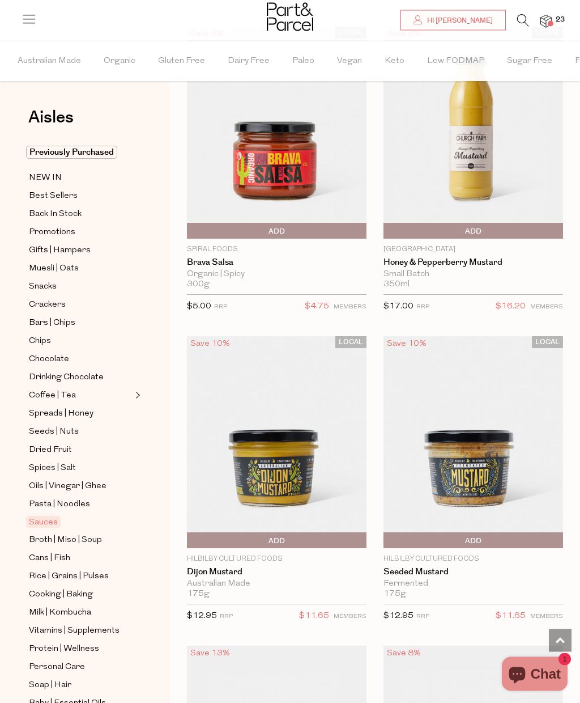
scroll to position [6024, 0]
click at [386, 532] on span "Add To Parcel" at bounding box center [386, 540] width 0 height 17
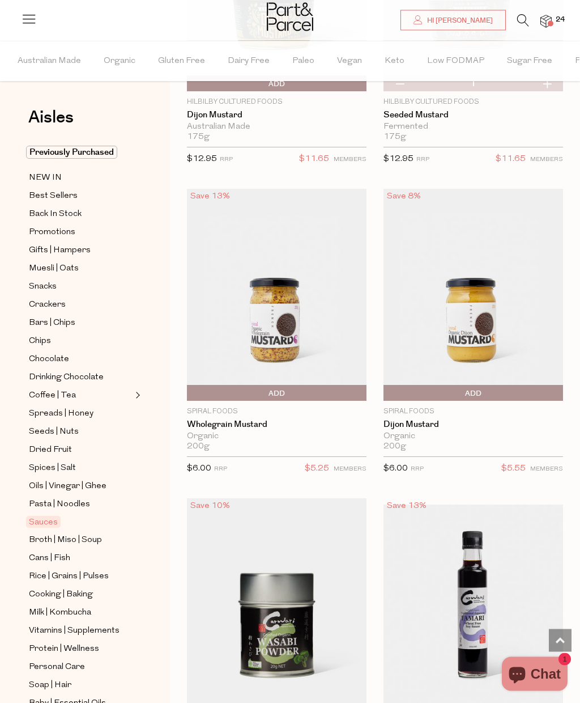
scroll to position [6479, 0]
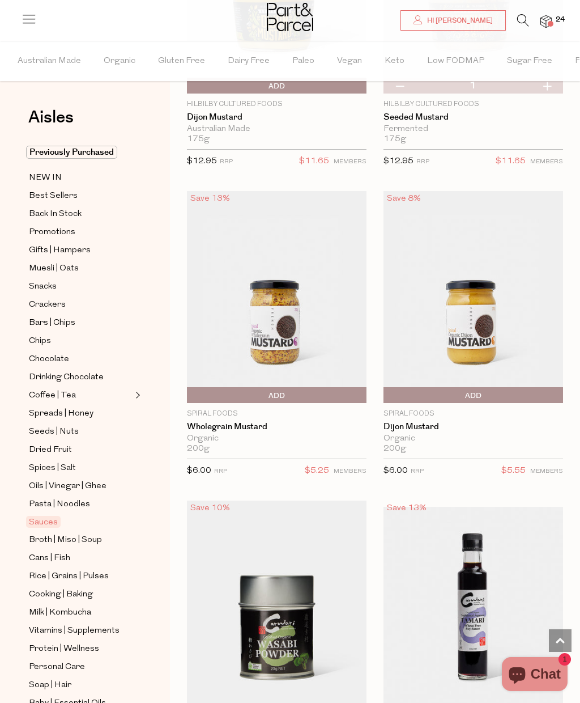
click at [386, 387] on span "Add To Parcel" at bounding box center [386, 395] width 0 height 17
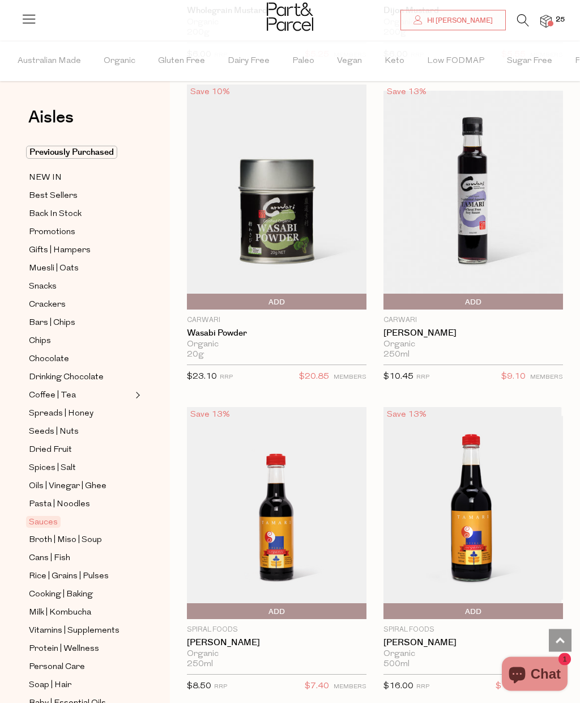
scroll to position [6894, 0]
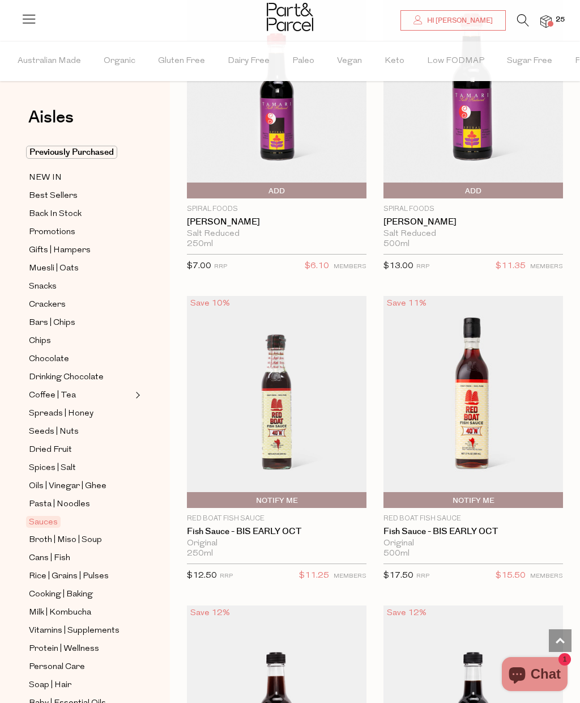
type input "2"
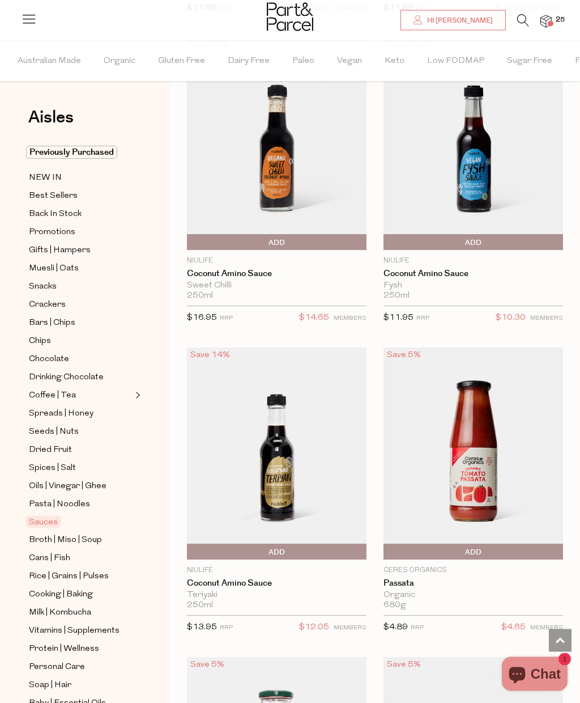
scroll to position [8501, 0]
click at [386, 543] on span "Add To Parcel" at bounding box center [386, 551] width 0 height 17
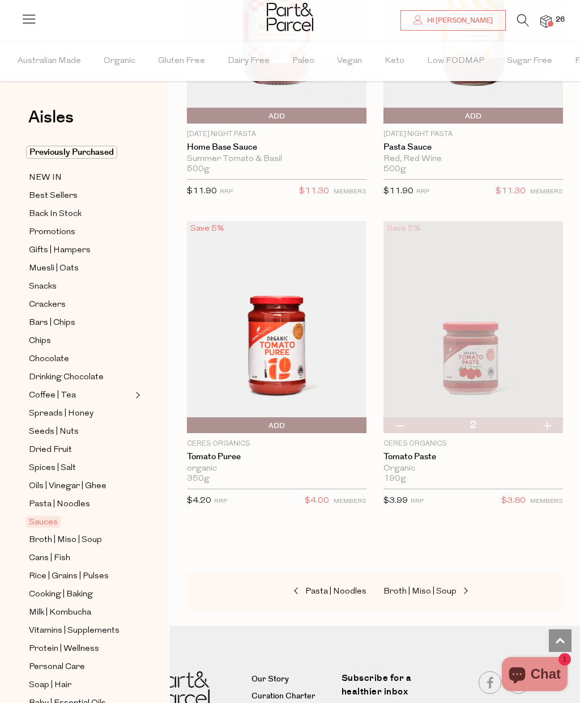
scroll to position [9913, 0]
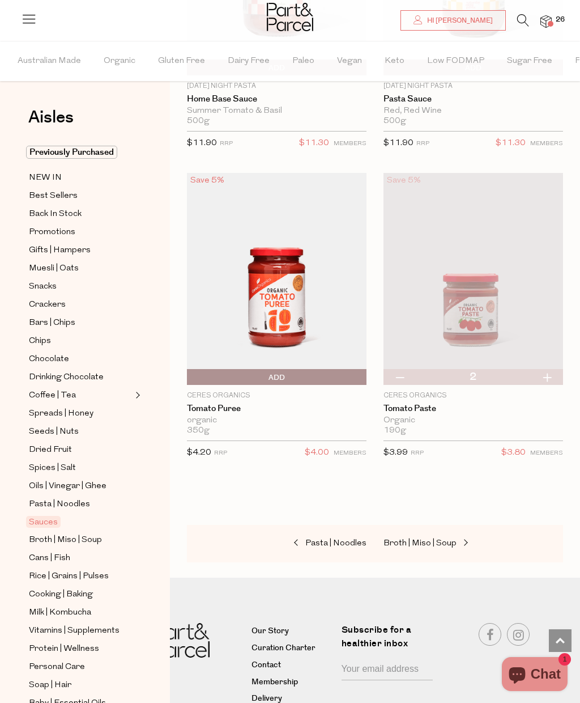
click at [79, 533] on span "Broth | Miso | Soup" at bounding box center [65, 540] width 73 height 14
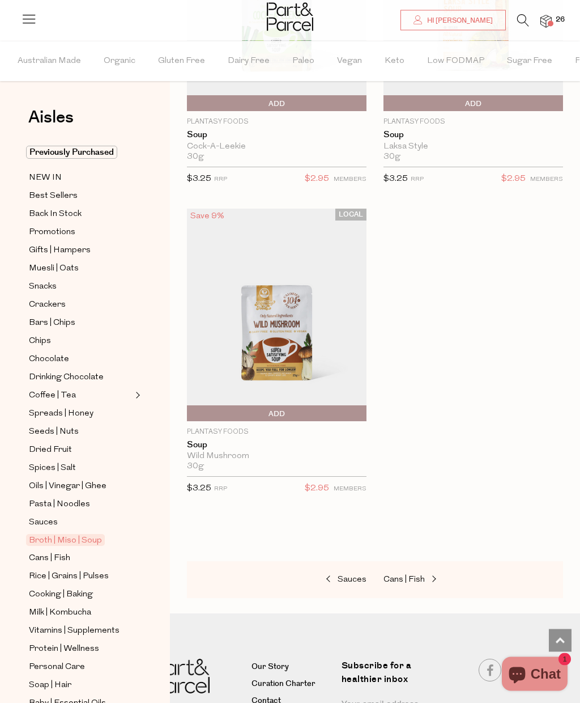
scroll to position [4889, 0]
click at [53, 551] on span "Cans | Fish" at bounding box center [49, 558] width 41 height 14
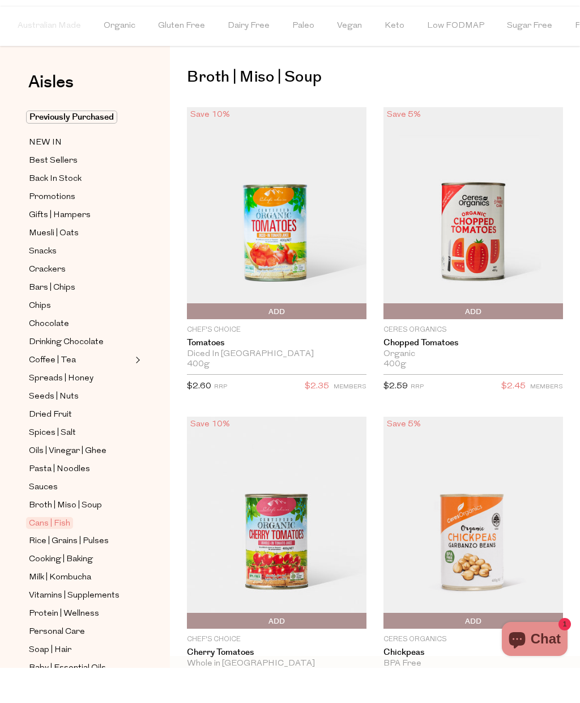
scroll to position [41, 0]
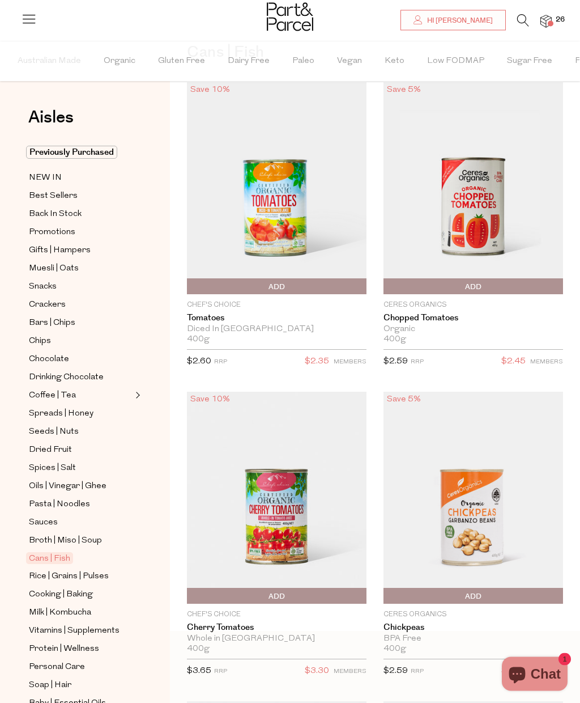
click at [190, 599] on span "Add To Parcel" at bounding box center [190, 596] width 0 height 17
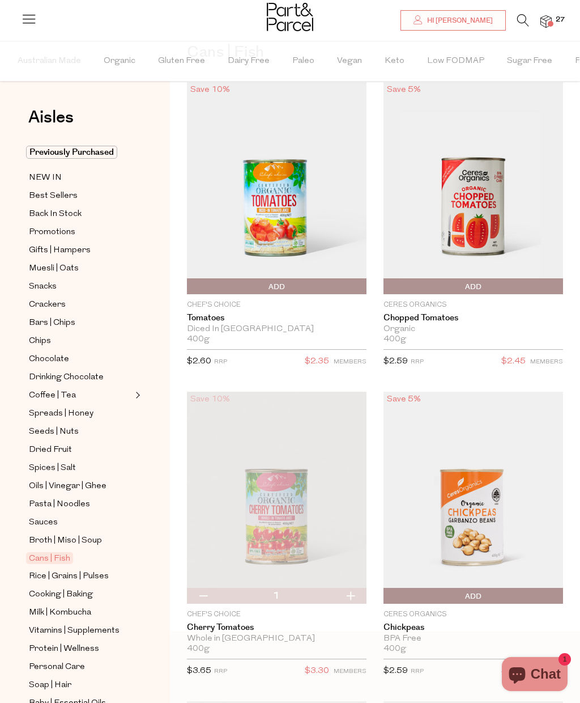
click at [356, 601] on button "button" at bounding box center [350, 596] width 32 height 16
type input "2"
click at [290, 289] on span "Add To Parcel" at bounding box center [277, 286] width 174 height 17
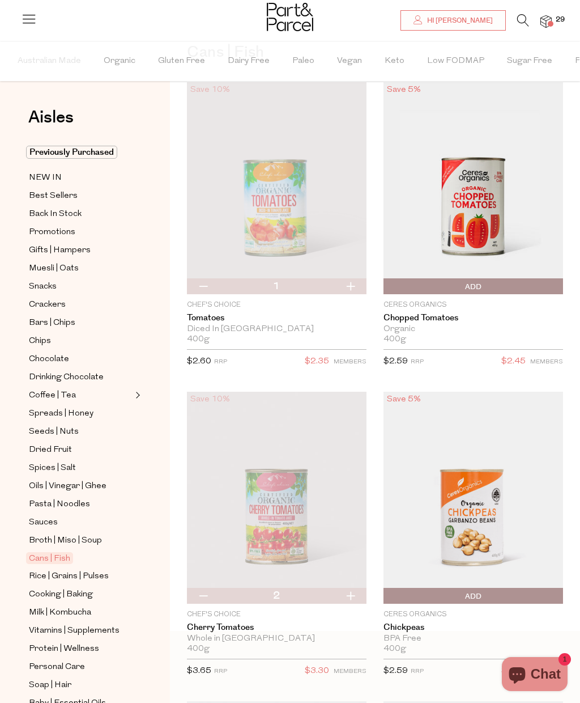
click at [349, 292] on button "button" at bounding box center [350, 286] width 32 height 16
type input "2"
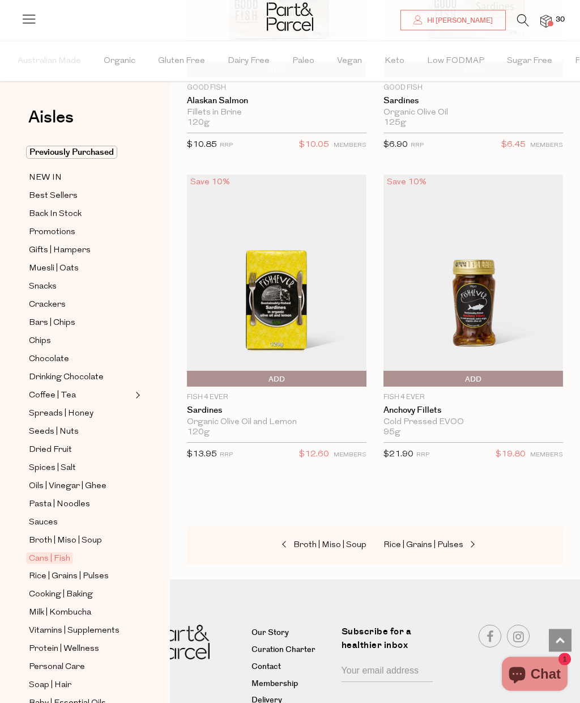
scroll to position [3379, 0]
click at [108, 569] on span "Rice | Grains | Pulses" at bounding box center [69, 576] width 80 height 14
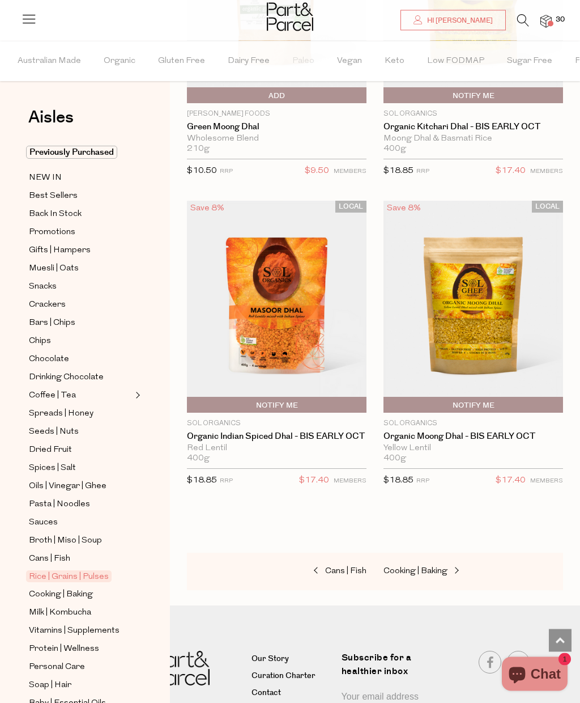
scroll to position [5577, 0]
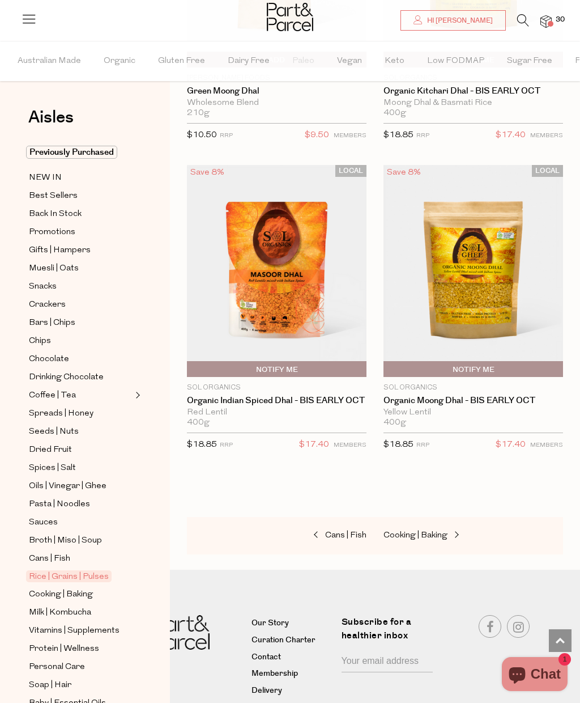
click at [95, 587] on link "Cooking | Baking" at bounding box center [80, 594] width 103 height 14
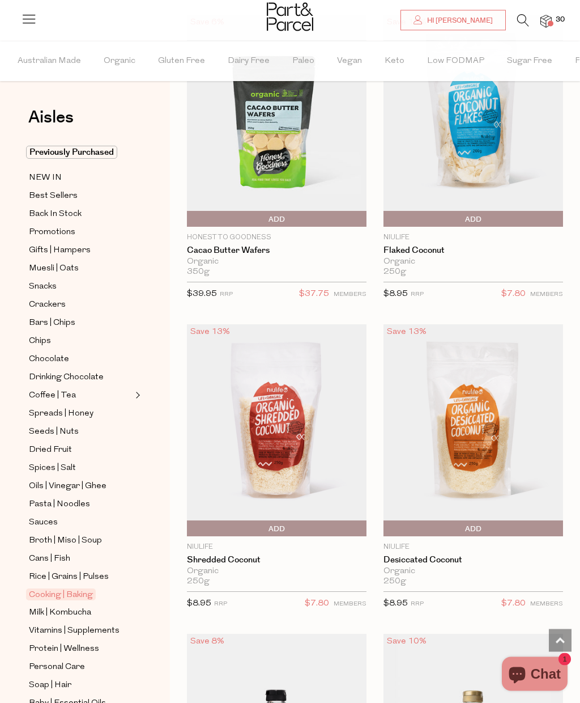
scroll to position [4786, 0]
click at [486, 445] on img at bounding box center [474, 430] width 180 height 212
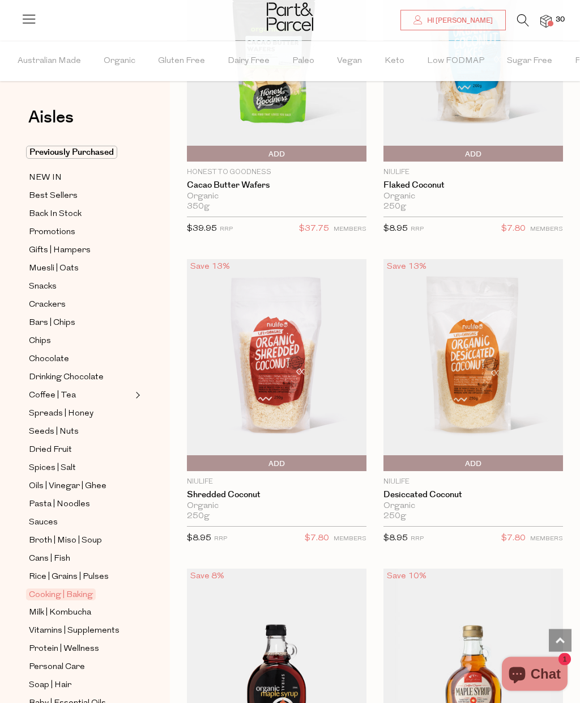
scroll to position [4945, 0]
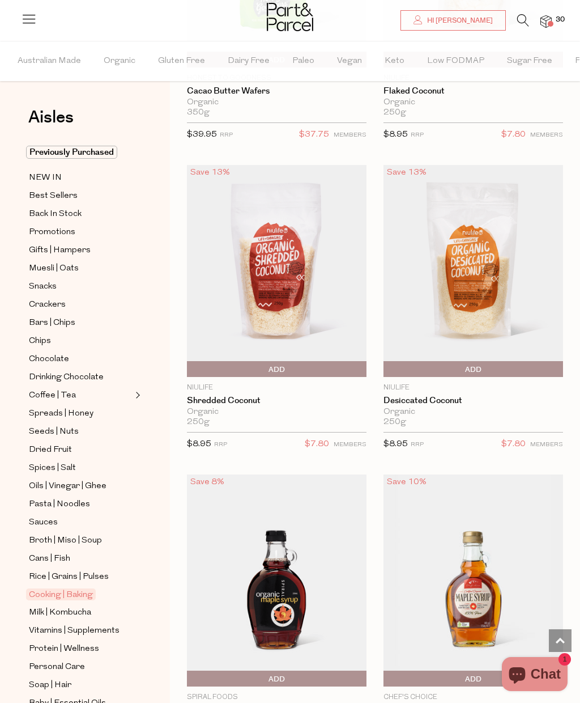
click at [386, 361] on span "Add To Parcel" at bounding box center [386, 369] width 0 height 17
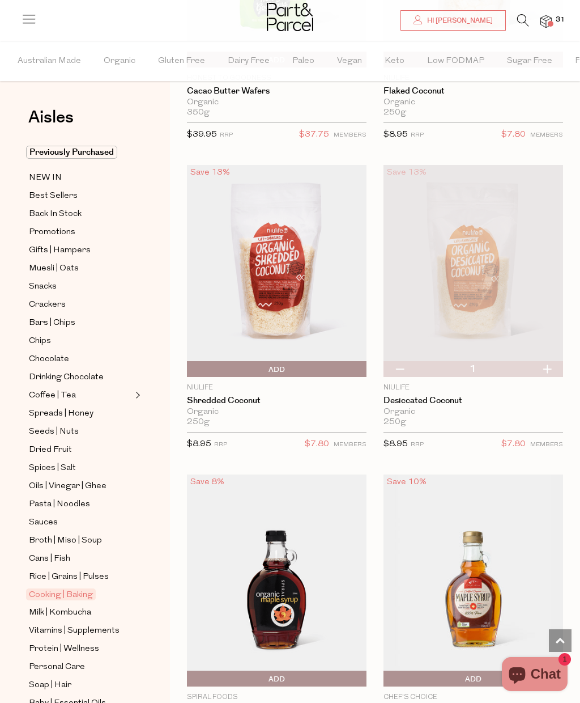
click at [292, 361] on span "Add To Parcel" at bounding box center [277, 369] width 174 height 17
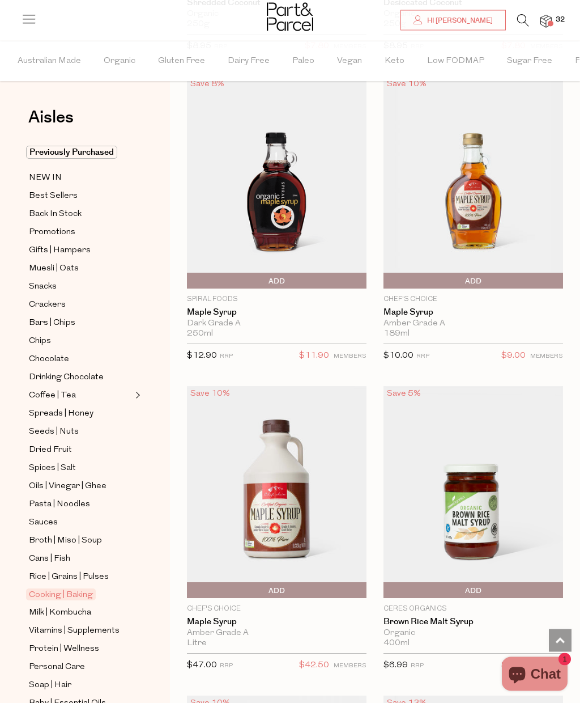
scroll to position [5344, 0]
click at [190, 581] on span "Add To Parcel" at bounding box center [190, 589] width 0 height 17
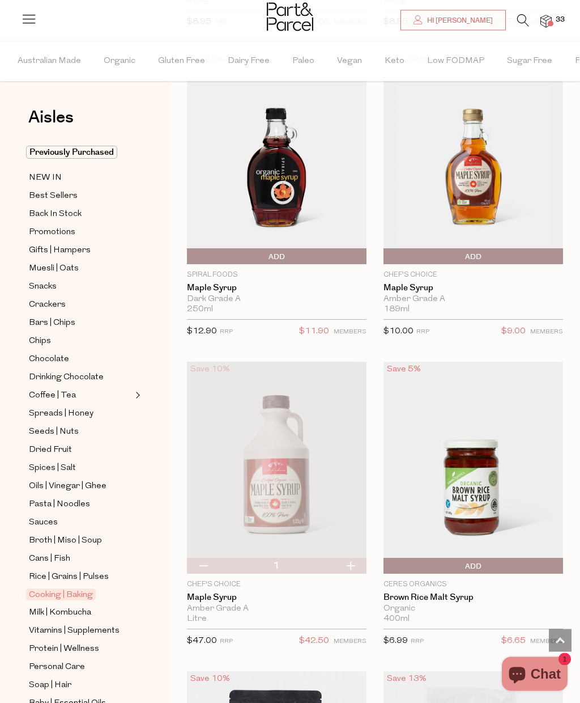
scroll to position [5368, 0]
click at [213, 557] on button "button" at bounding box center [203, 565] width 32 height 16
type input "0"
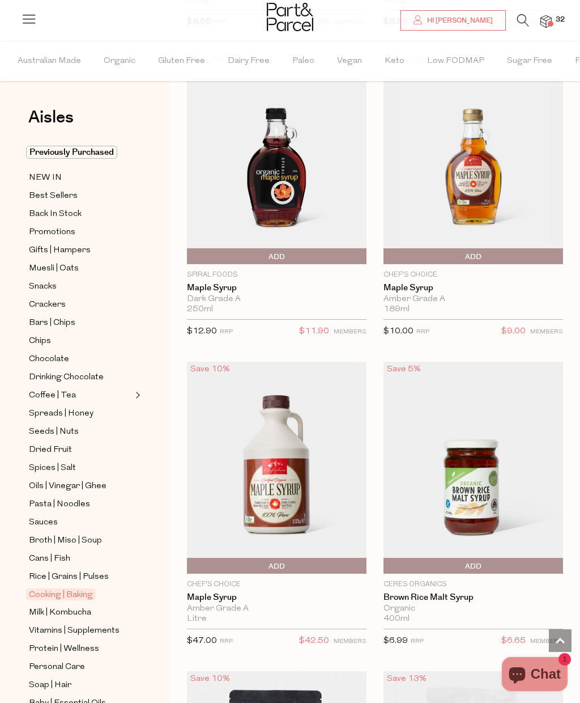
click at [386, 249] on span "Add To Parcel" at bounding box center [386, 256] width 0 height 17
click at [386, 248] on span "Adding..." at bounding box center [386, 256] width 0 height 17
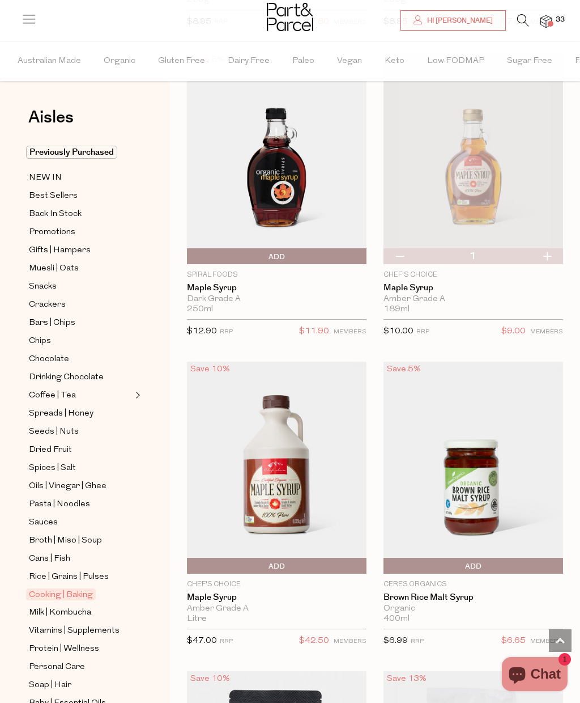
click at [552, 249] on button "button" at bounding box center [547, 256] width 32 height 16
type input "2"
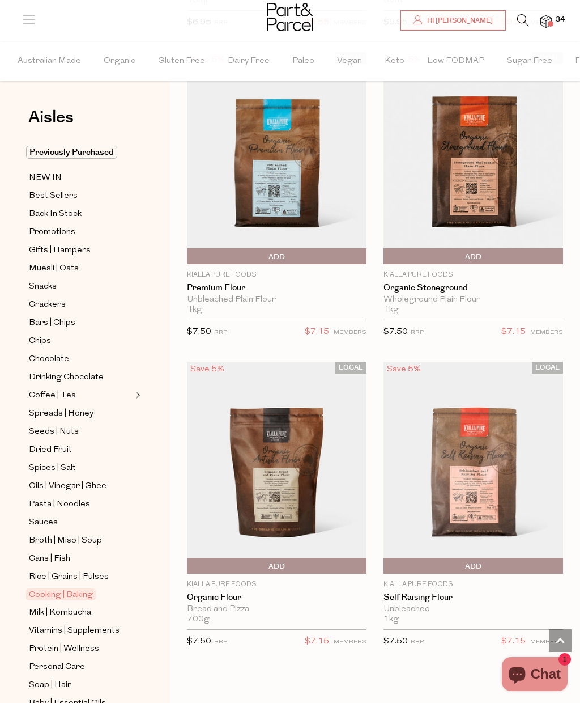
scroll to position [7231, 0]
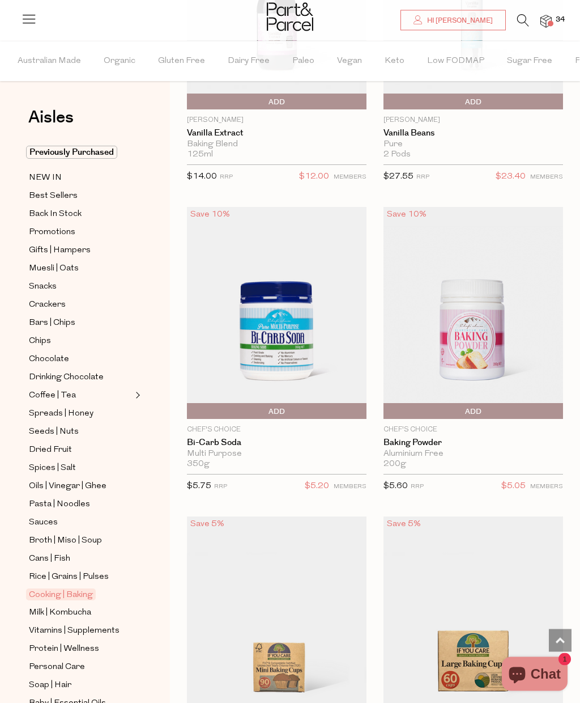
scroll to position [12328, 0]
click at [474, 299] on img at bounding box center [474, 312] width 180 height 212
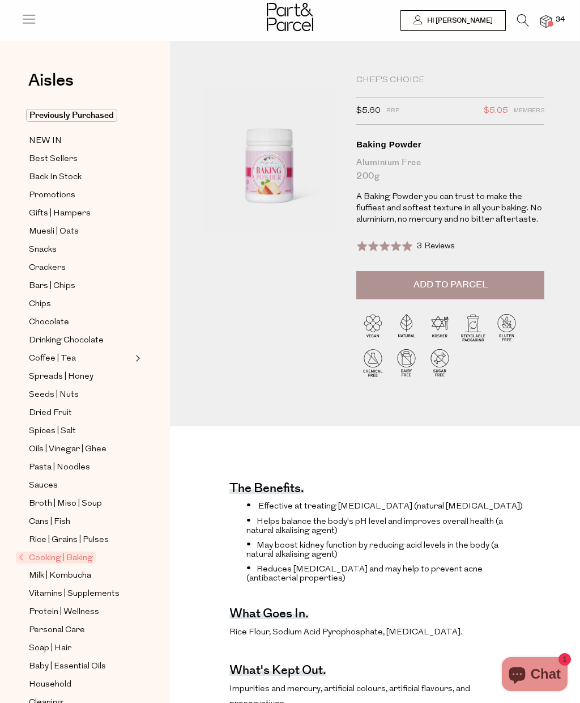
click at [442, 282] on span "Add to Parcel" at bounding box center [451, 284] width 74 height 13
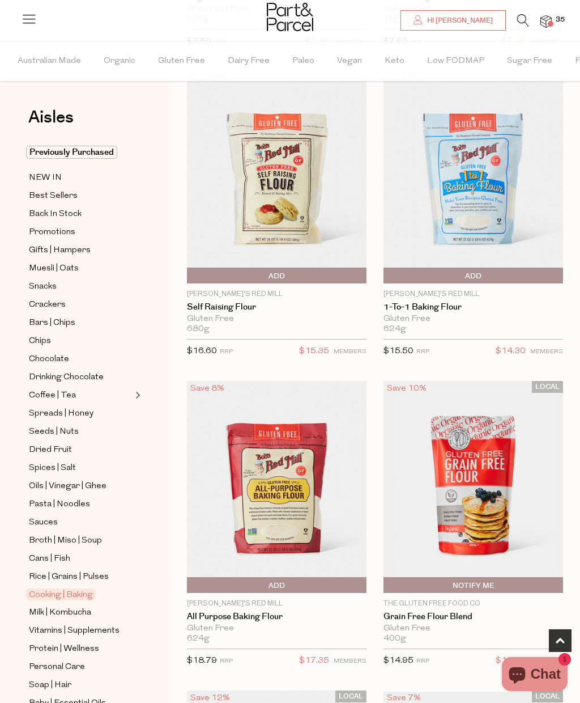
type input "2"
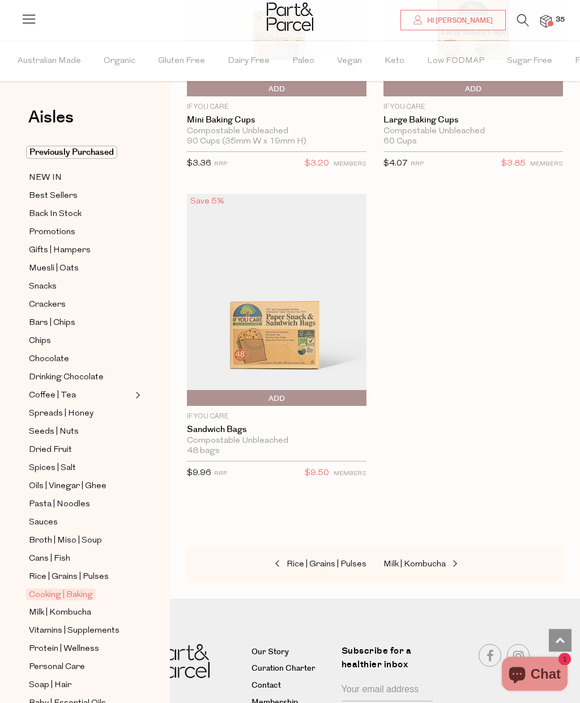
scroll to position [12975, 0]
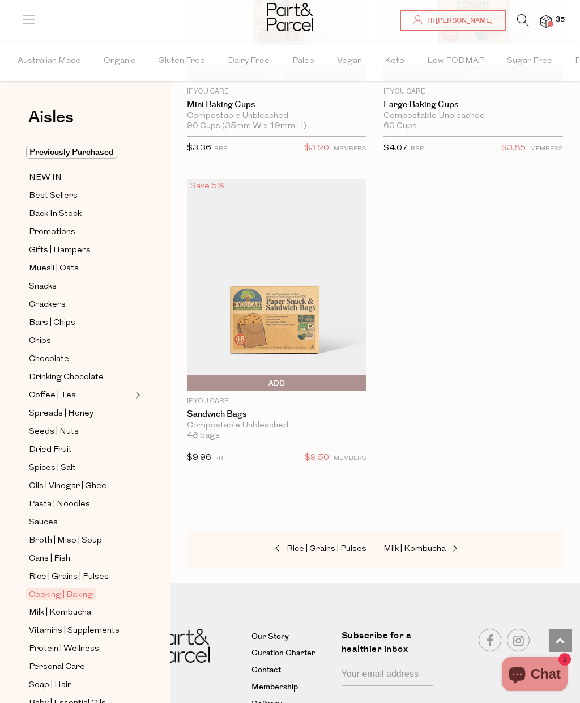
click at [37, 642] on span "Protein | Wellness" at bounding box center [64, 649] width 70 height 14
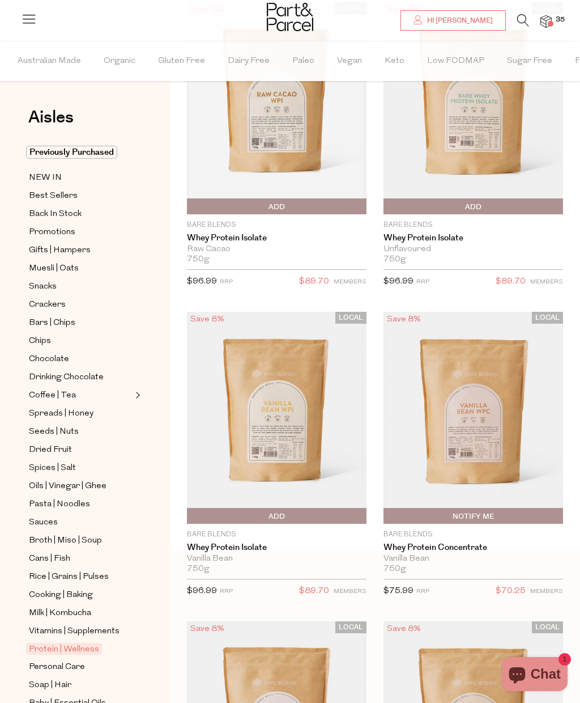
scroll to position [145, 0]
click at [280, 421] on img at bounding box center [277, 418] width 180 height 212
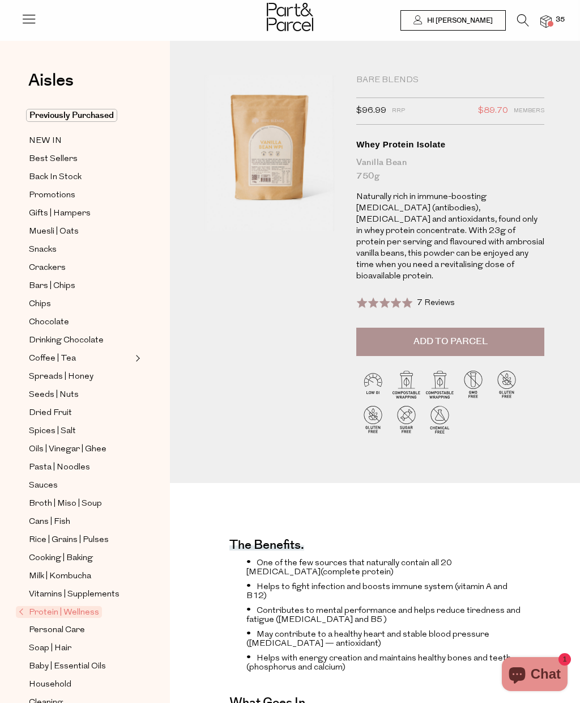
click at [456, 335] on span "Add to Parcel" at bounding box center [451, 341] width 74 height 13
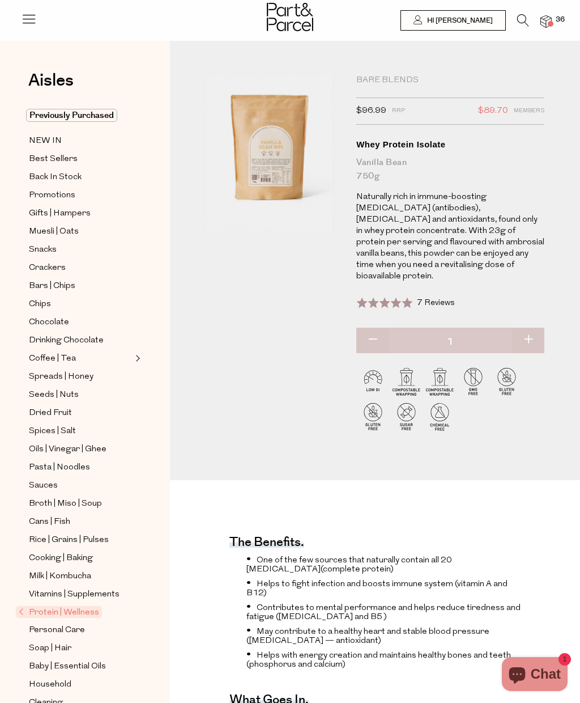
click at [372, 327] on button "button" at bounding box center [372, 339] width 32 height 25
type input "0"
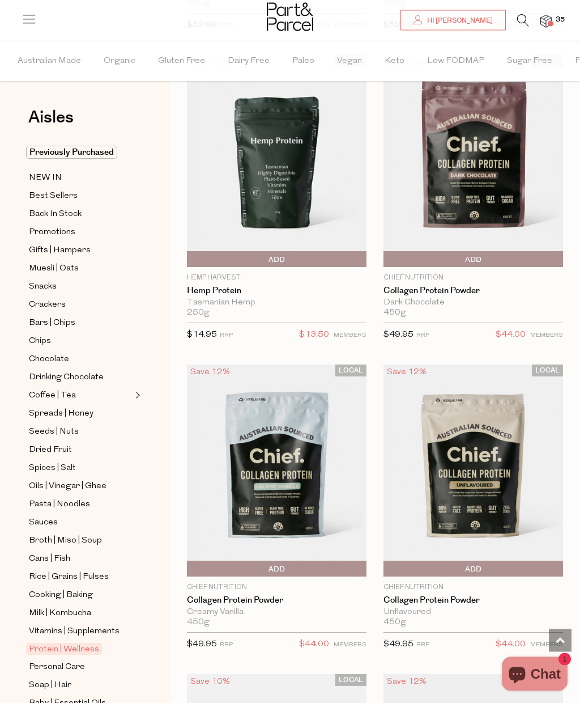
scroll to position [1640, 0]
click at [263, 466] on img at bounding box center [277, 470] width 180 height 212
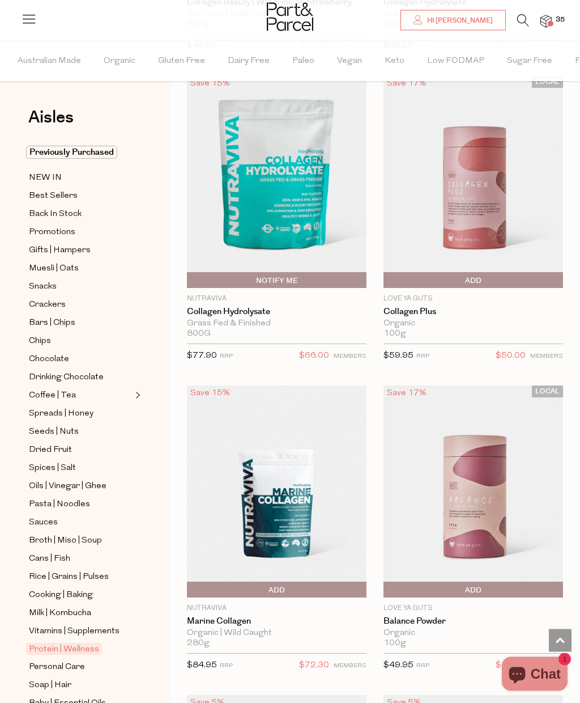
scroll to position [3475, 0]
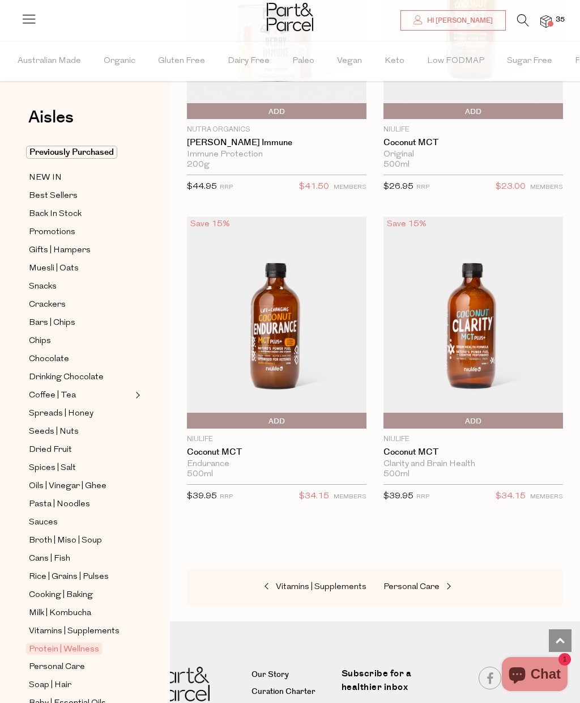
scroll to position [12691, 0]
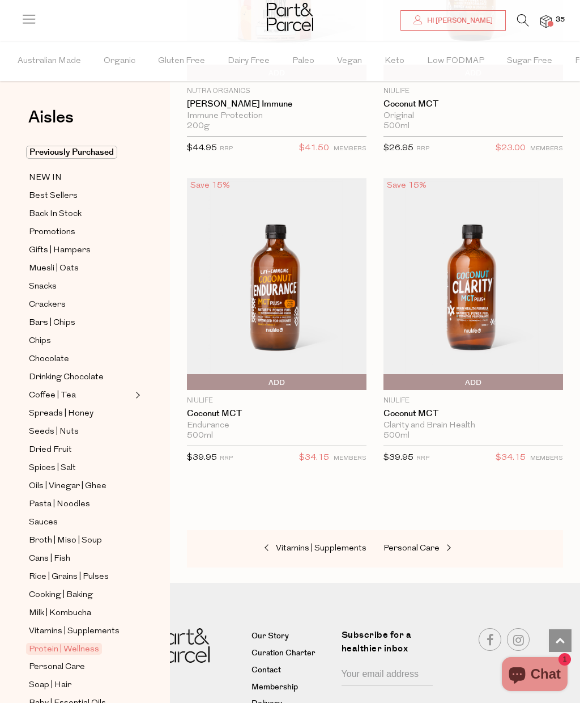
click at [92, 659] on link "Personal Care" at bounding box center [80, 666] width 103 height 14
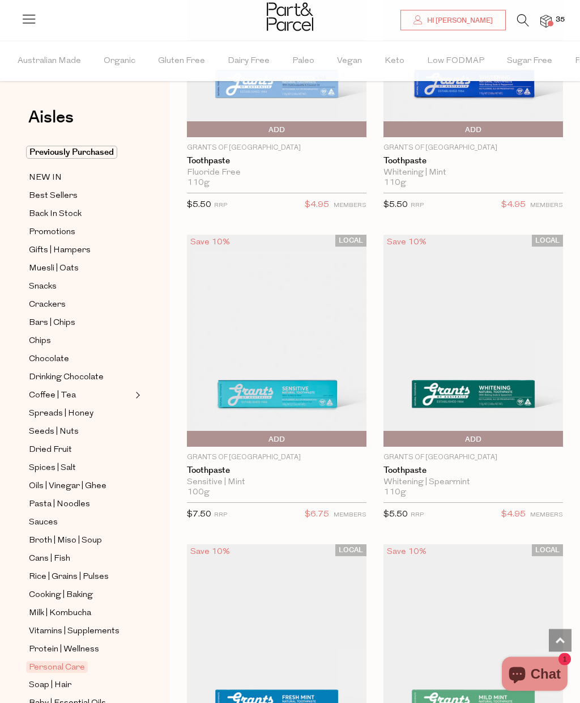
scroll to position [4638, 0]
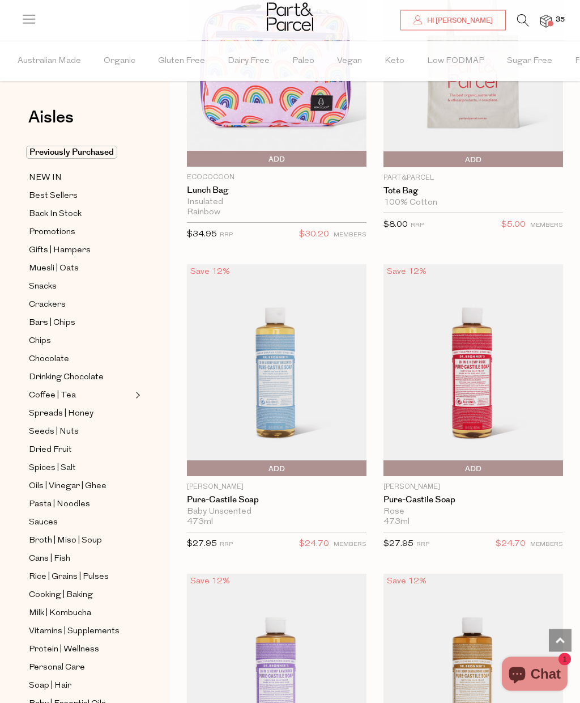
scroll to position [1712, 0]
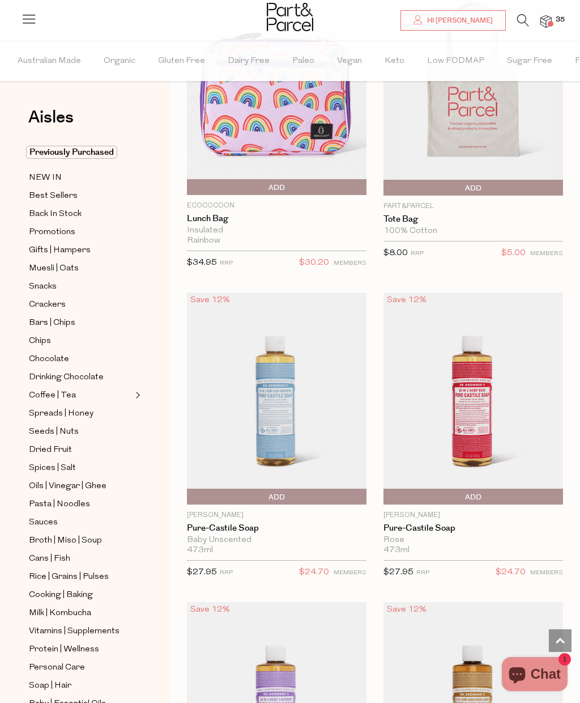
click at [286, 493] on span "Add To Parcel" at bounding box center [277, 496] width 174 height 17
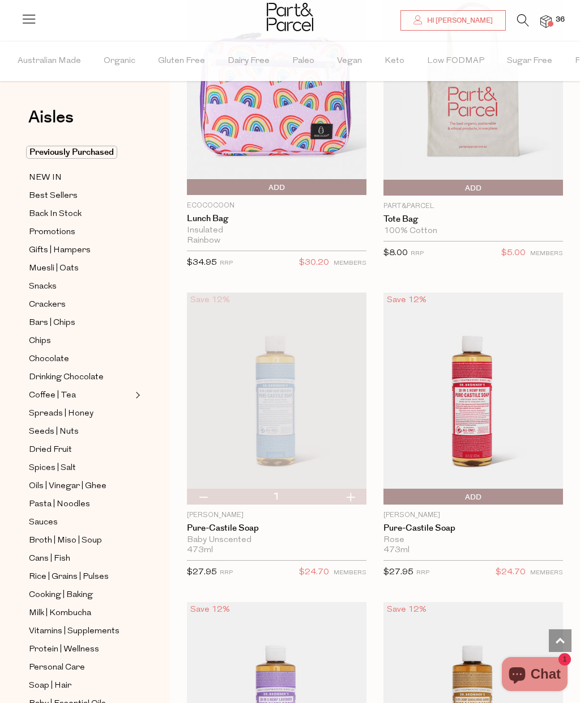
click at [356, 496] on button "button" at bounding box center [350, 496] width 32 height 16
type input "2"
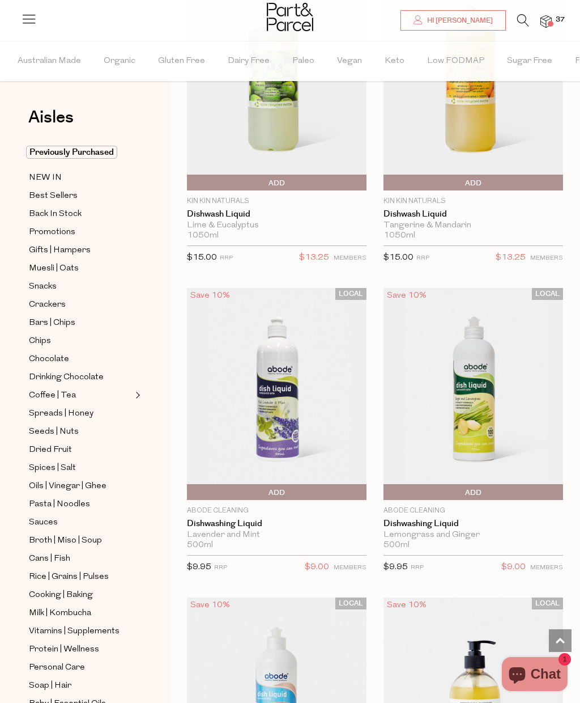
scroll to position [4899, 0]
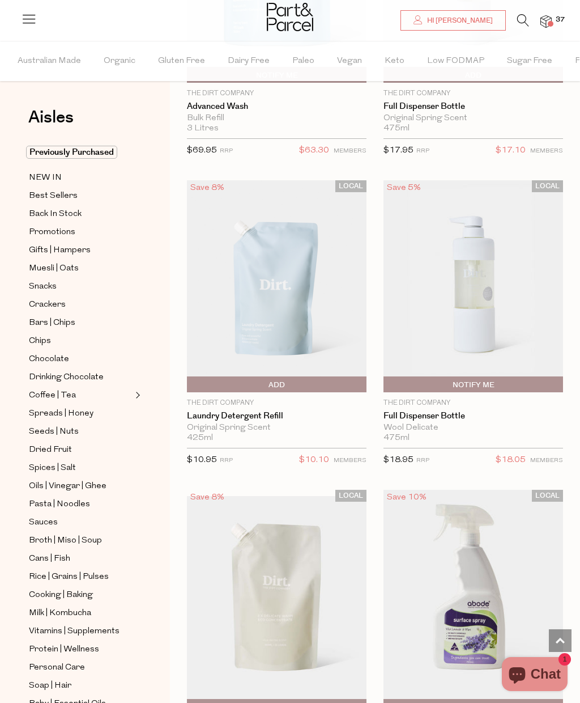
scroll to position [8993, 0]
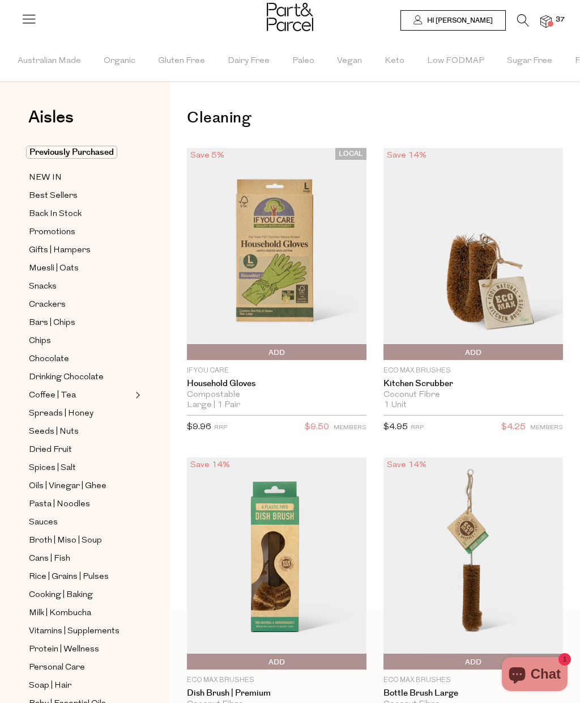
click at [303, 61] on span "Paleo" at bounding box center [303, 61] width 22 height 40
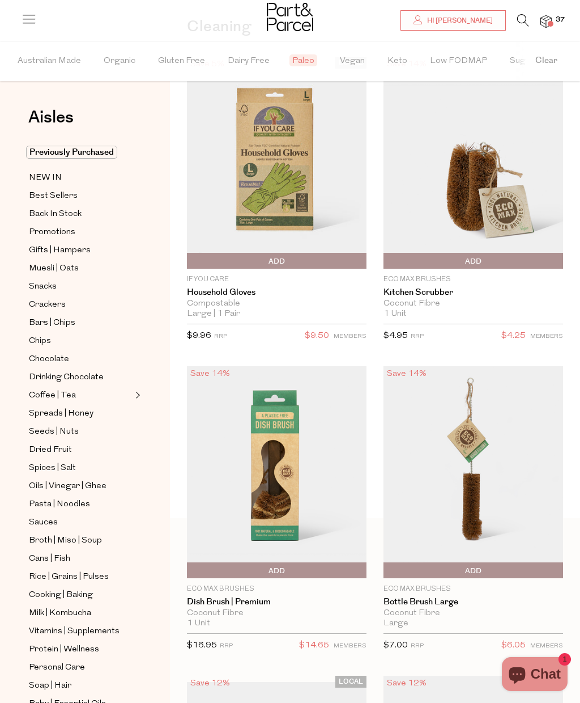
scroll to position [92, 0]
click at [111, 624] on span "Vitamins | Supplements" at bounding box center [74, 631] width 91 height 14
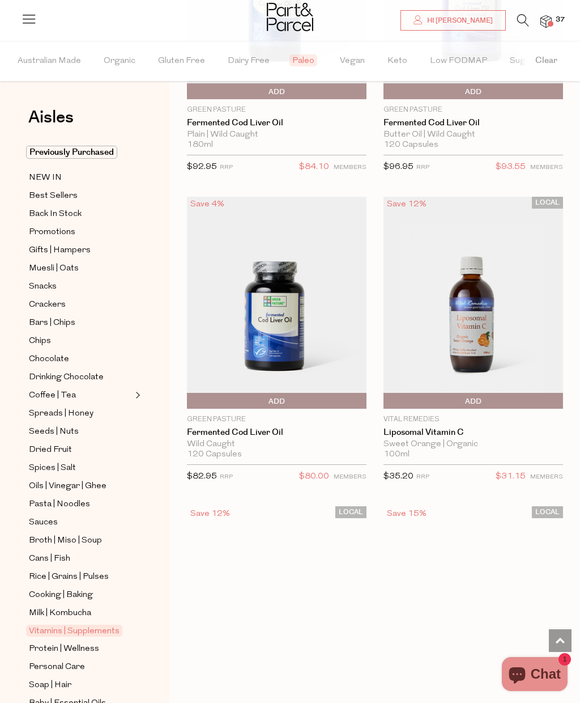
scroll to position [6978, 0]
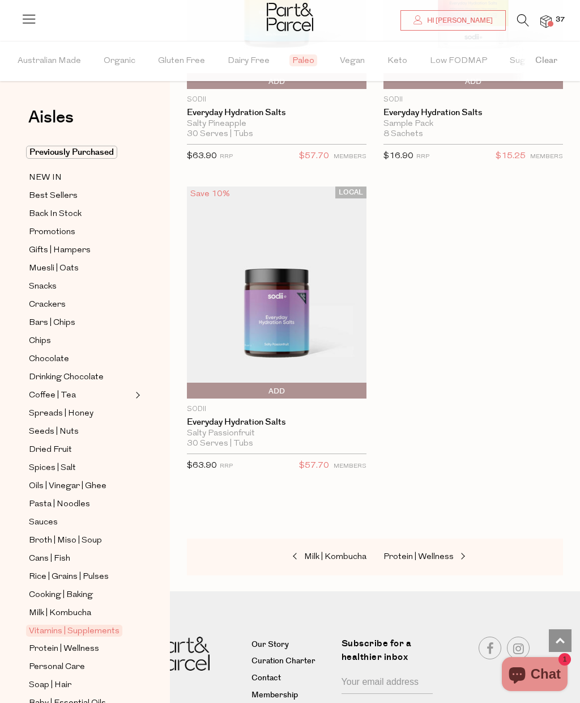
scroll to position [8649, 0]
click at [523, 23] on icon at bounding box center [523, 20] width 12 height 12
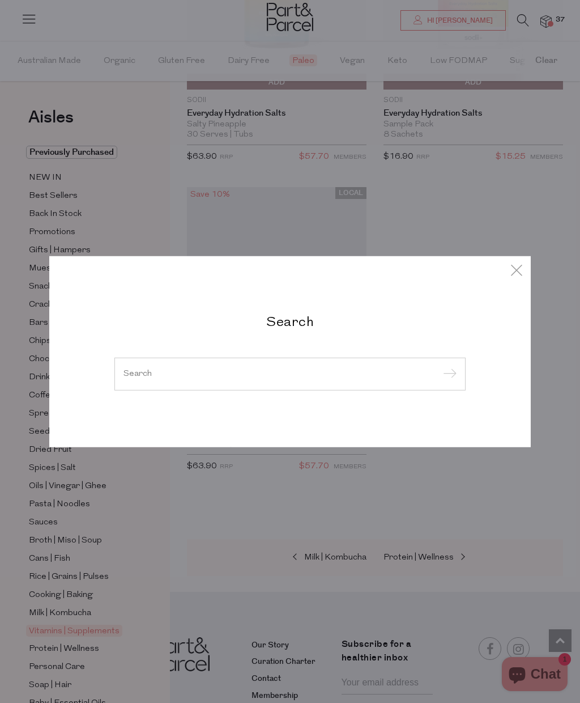
click at [161, 378] on input "search" at bounding box center [290, 373] width 333 height 8
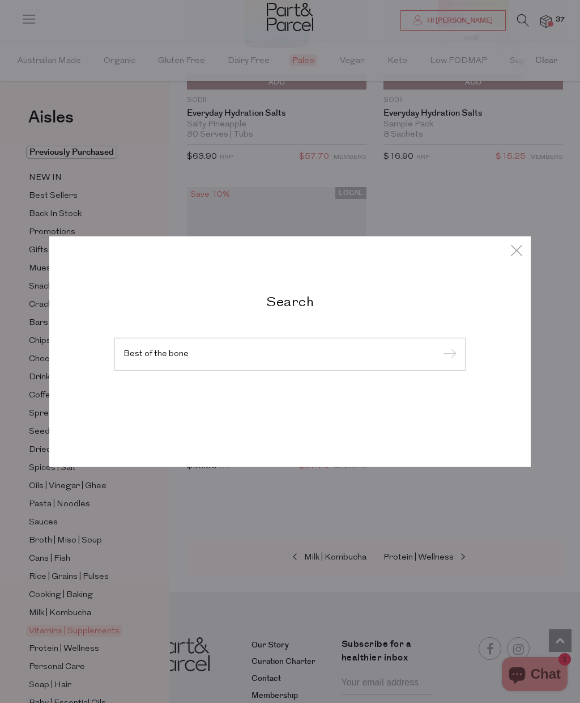
type input "Best of the bone"
click at [448, 363] on input "submit" at bounding box center [448, 354] width 17 height 17
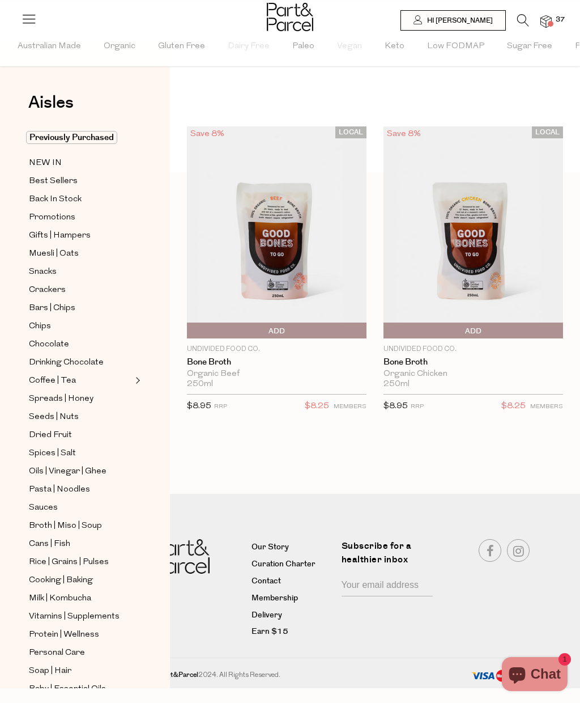
click at [102, 555] on span "Rice | Grains | Pulses" at bounding box center [69, 562] width 80 height 14
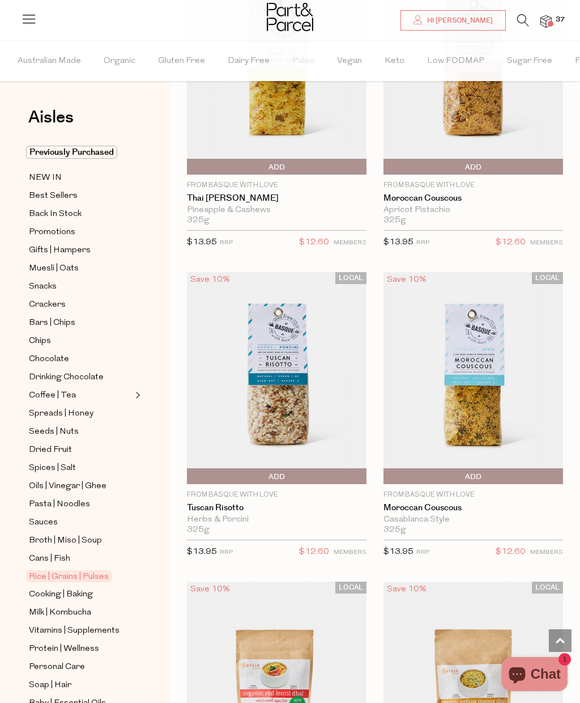
scroll to position [4540, 0]
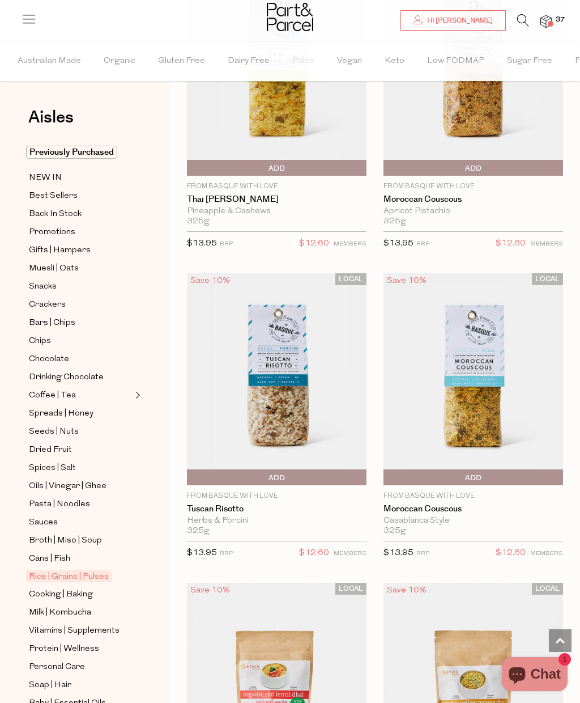
click at [91, 642] on span "Protein | Wellness" at bounding box center [64, 649] width 70 height 14
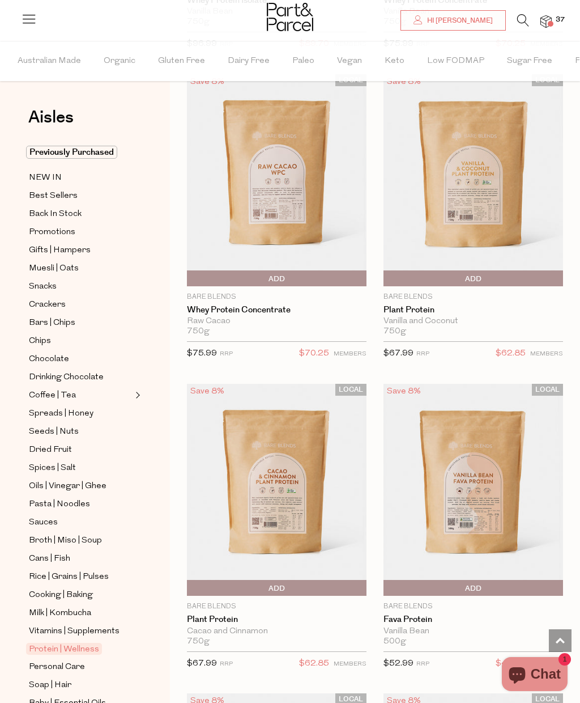
scroll to position [684, 0]
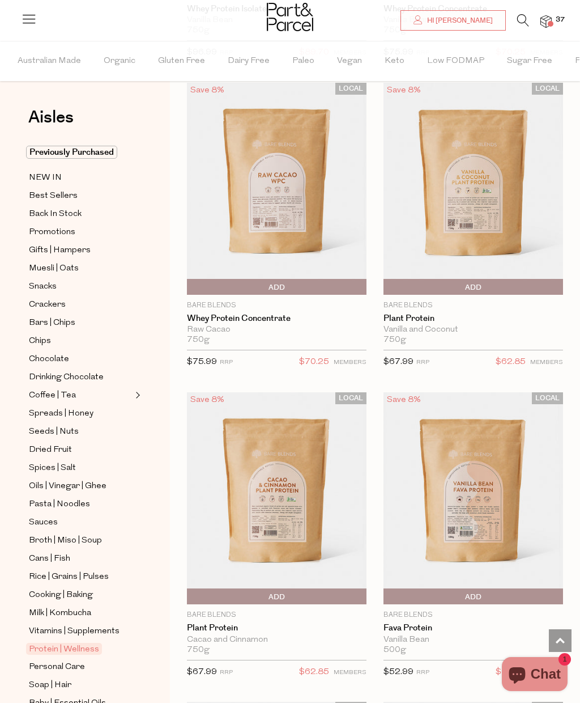
click at [473, 492] on img at bounding box center [474, 498] width 180 height 212
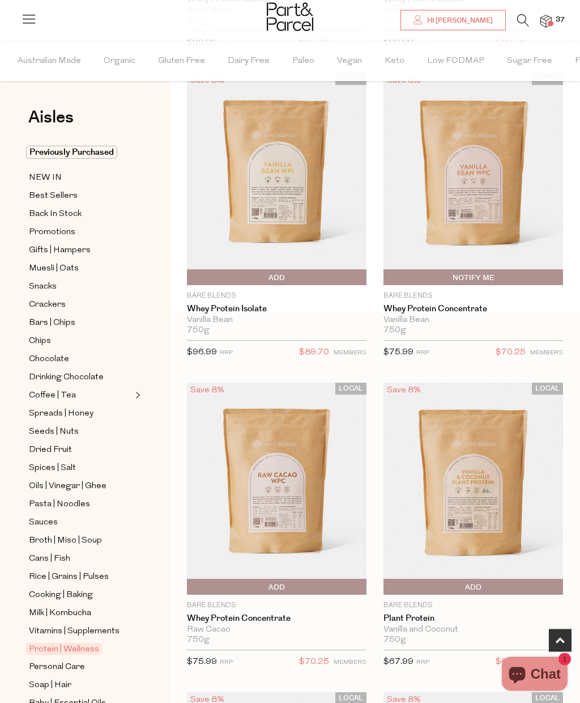
scroll to position [384, 0]
click at [472, 500] on img at bounding box center [474, 488] width 180 height 212
